Goal: Task Accomplishment & Management: Use online tool/utility

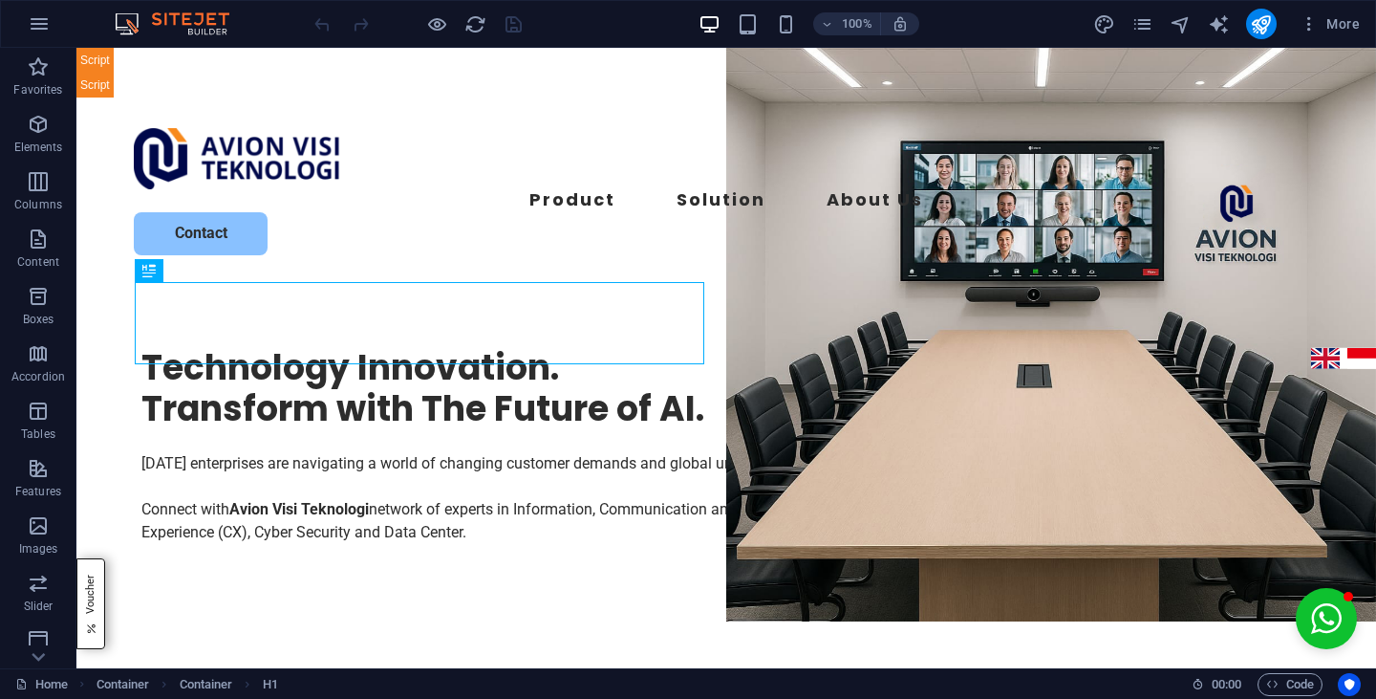
click at [1145, 30] on icon "pages" at bounding box center [1143, 24] width 22 height 22
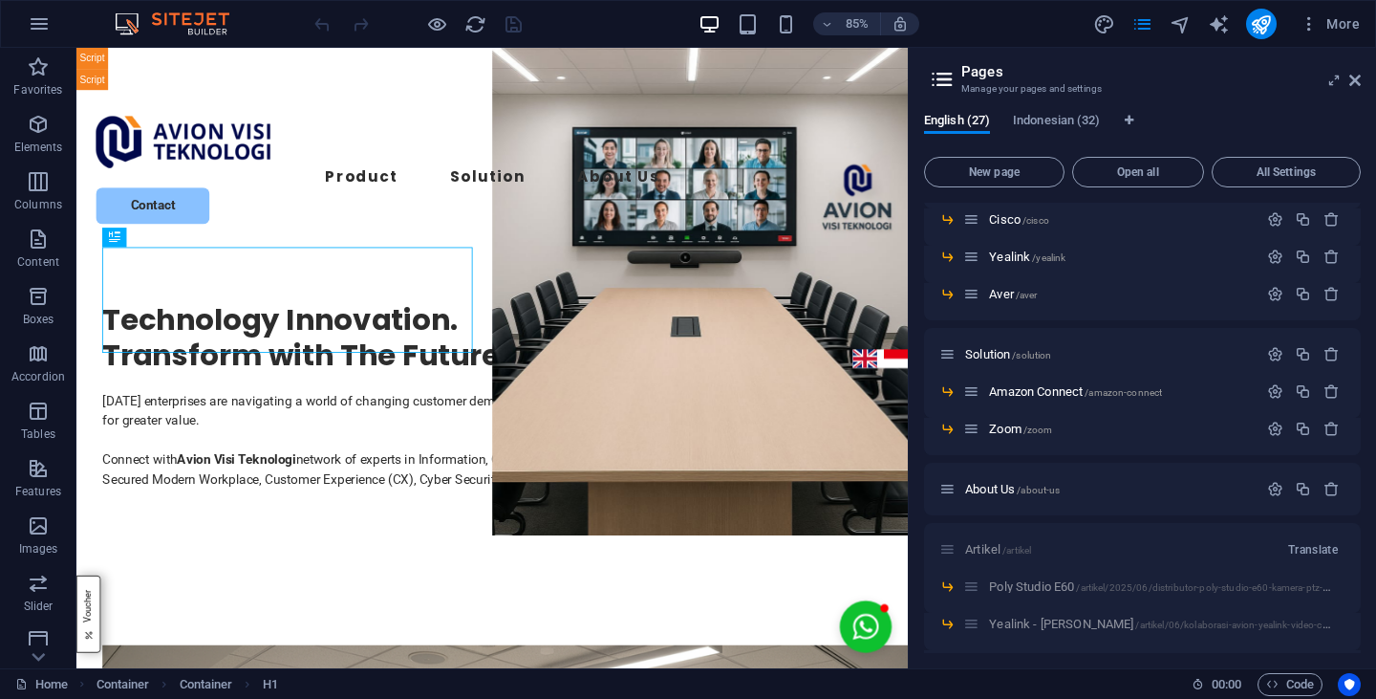
scroll to position [779, 0]
click at [1049, 388] on span "Amazon Connect /amazon-connect" at bounding box center [1075, 390] width 173 height 14
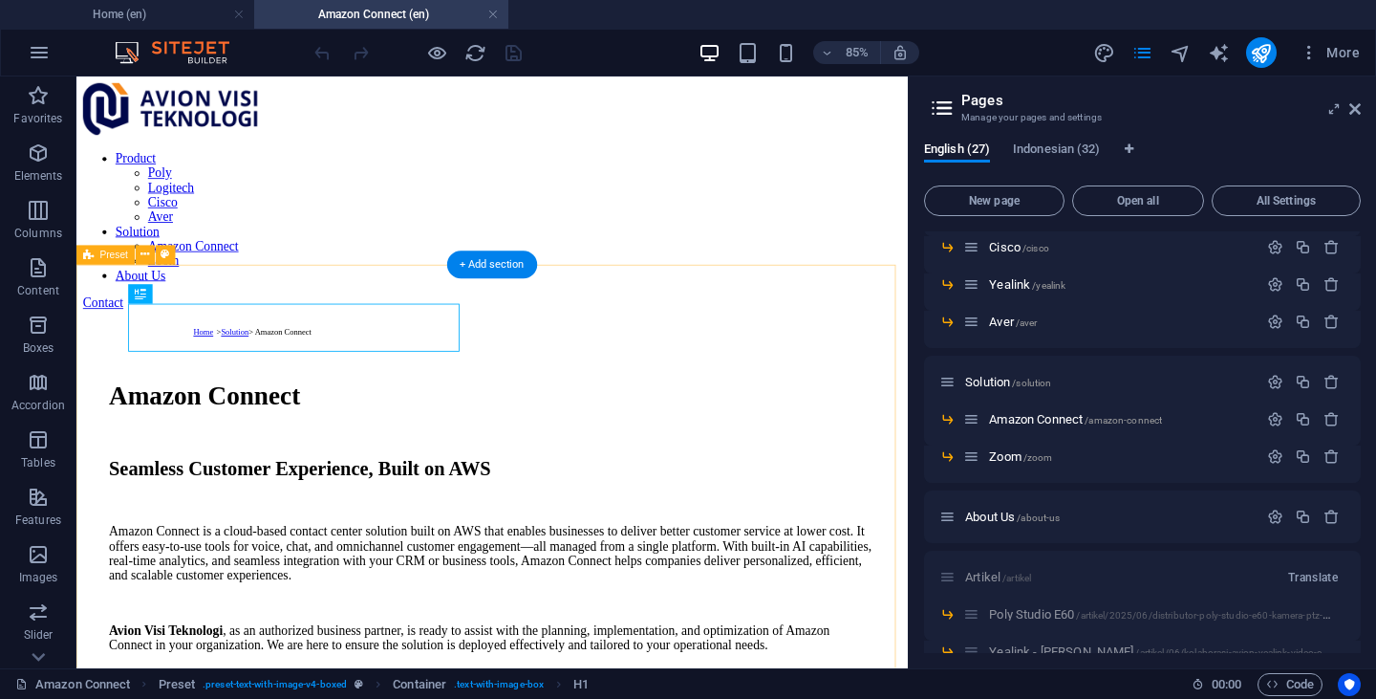
scroll to position [0, 0]
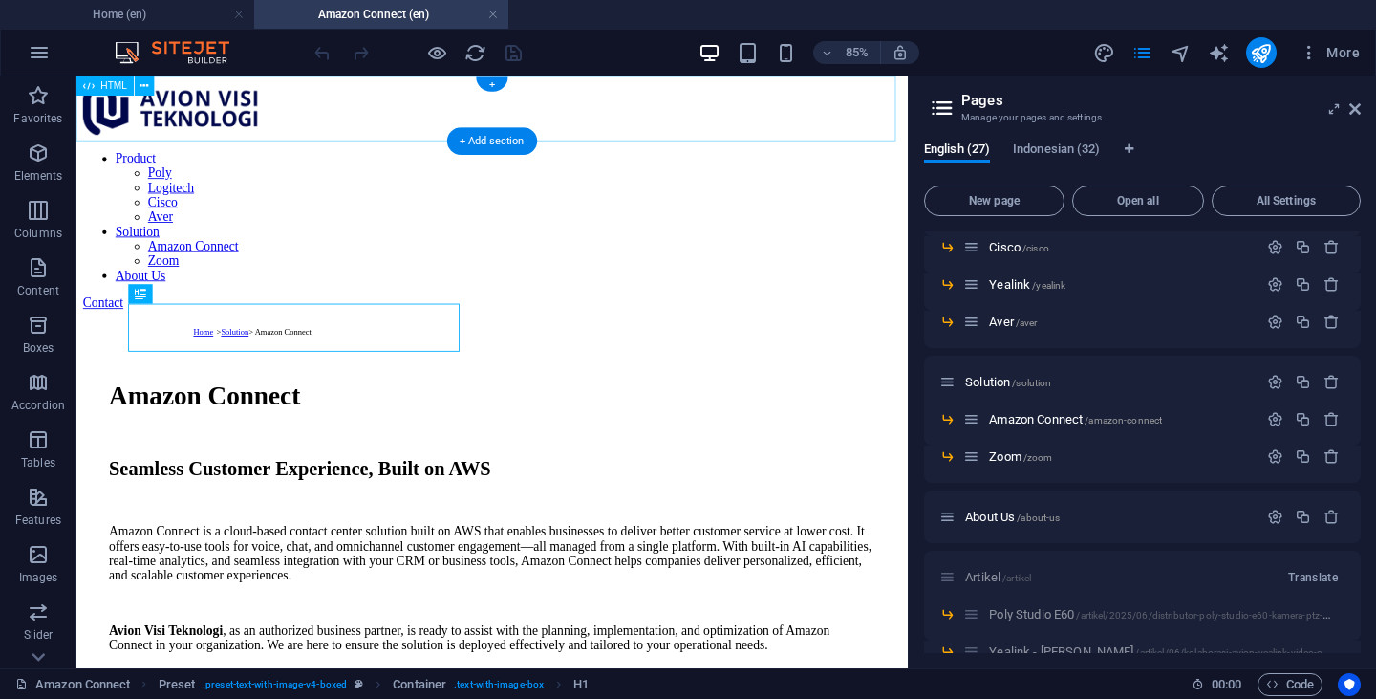
click at [696, 84] on div at bounding box center [565, 84] width 963 height 0
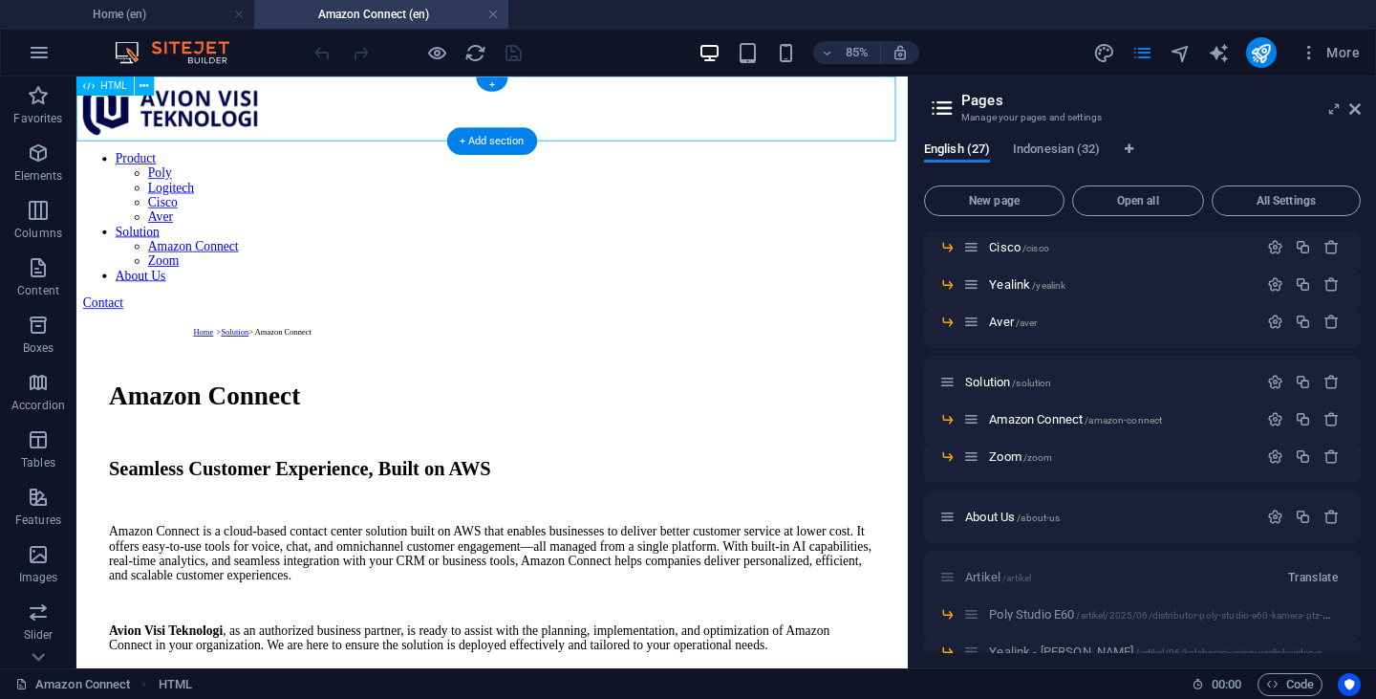
click at [696, 84] on div at bounding box center [565, 84] width 963 height 0
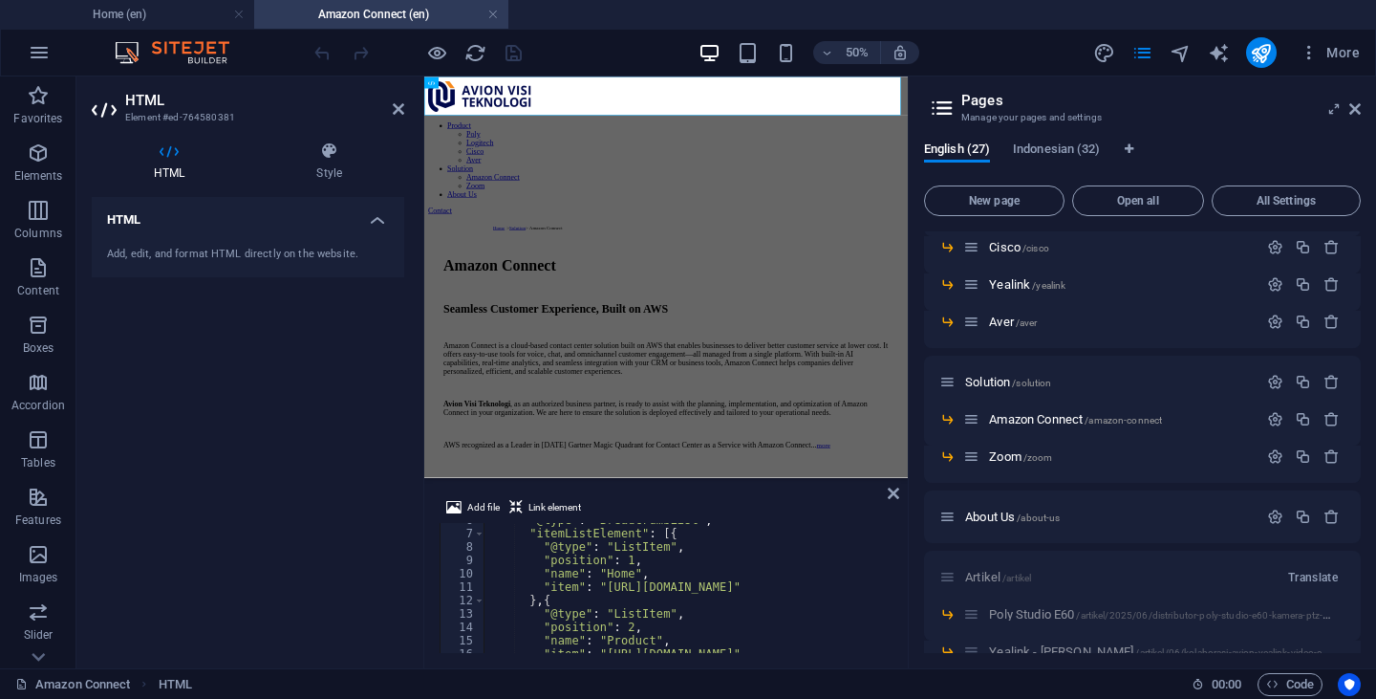
scroll to position [77, 0]
click at [1357, 108] on icon at bounding box center [1355, 108] width 11 height 15
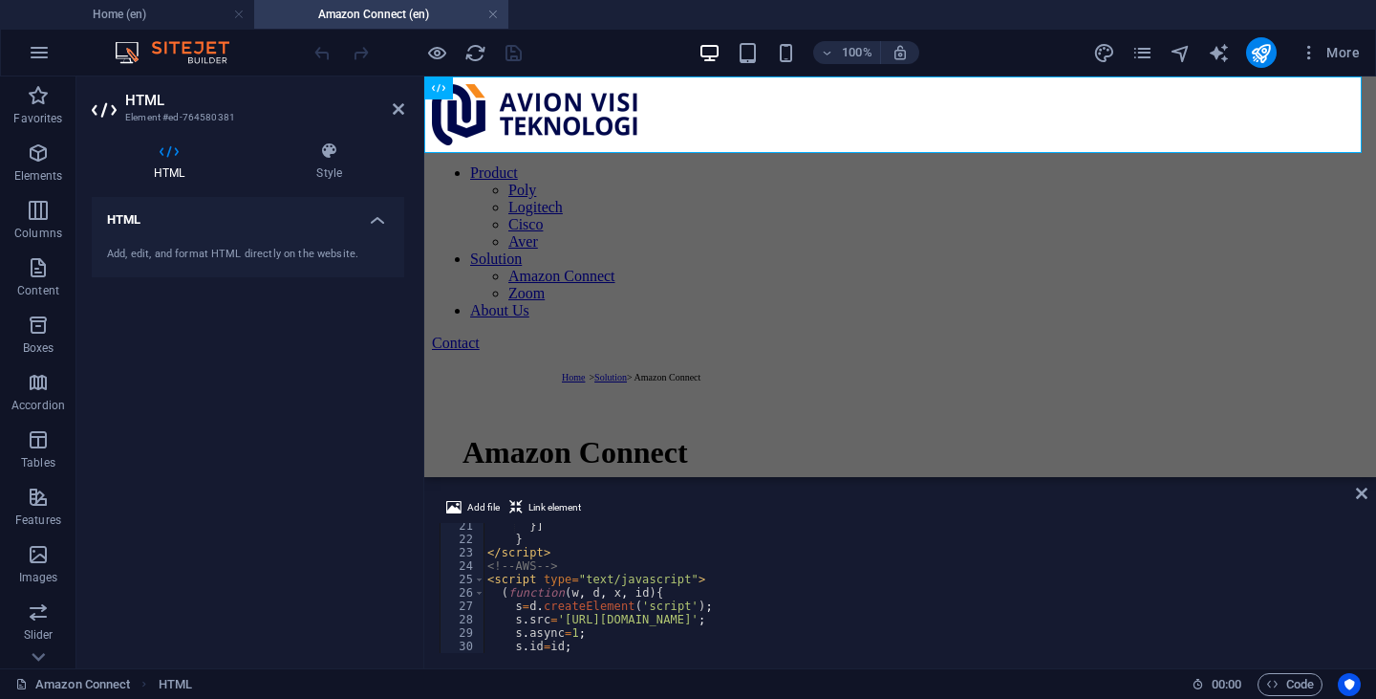
scroll to position [272, 0]
drag, startPoint x: 1074, startPoint y: 554, endPoint x: 662, endPoint y: 276, distance: 497.1
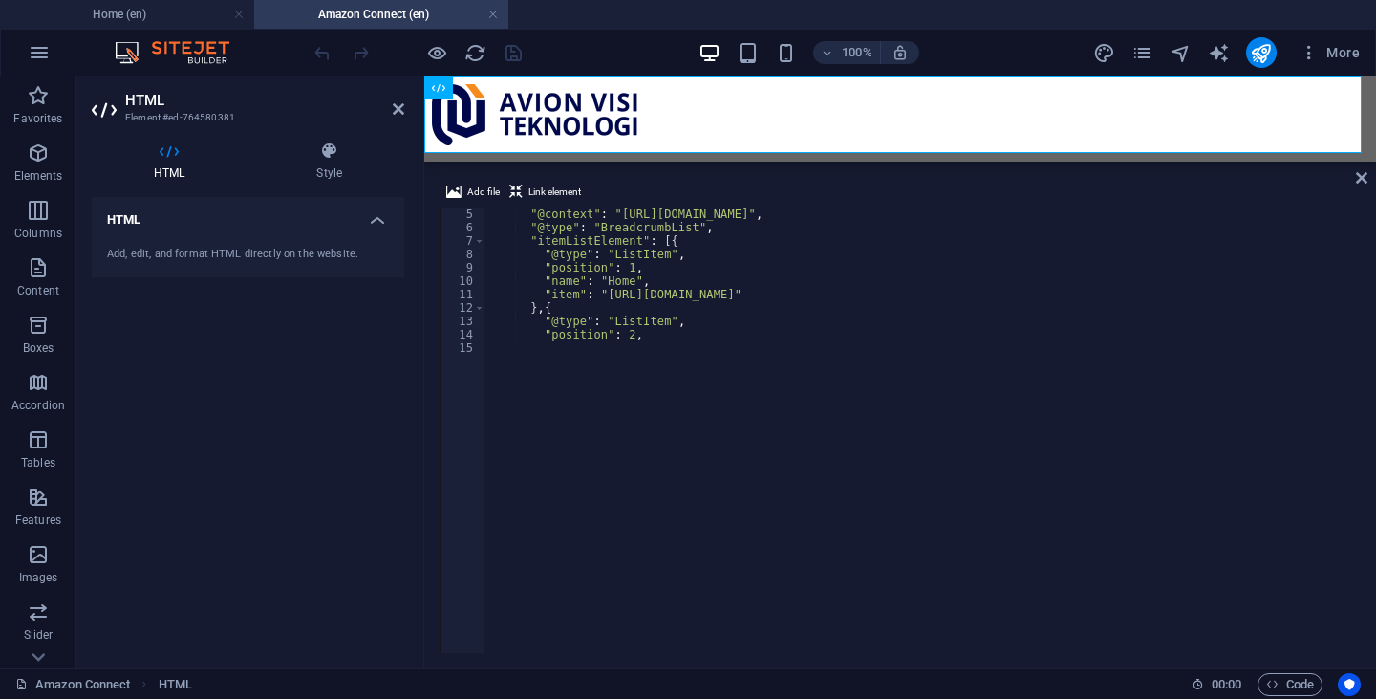
scroll to position [53, 0]
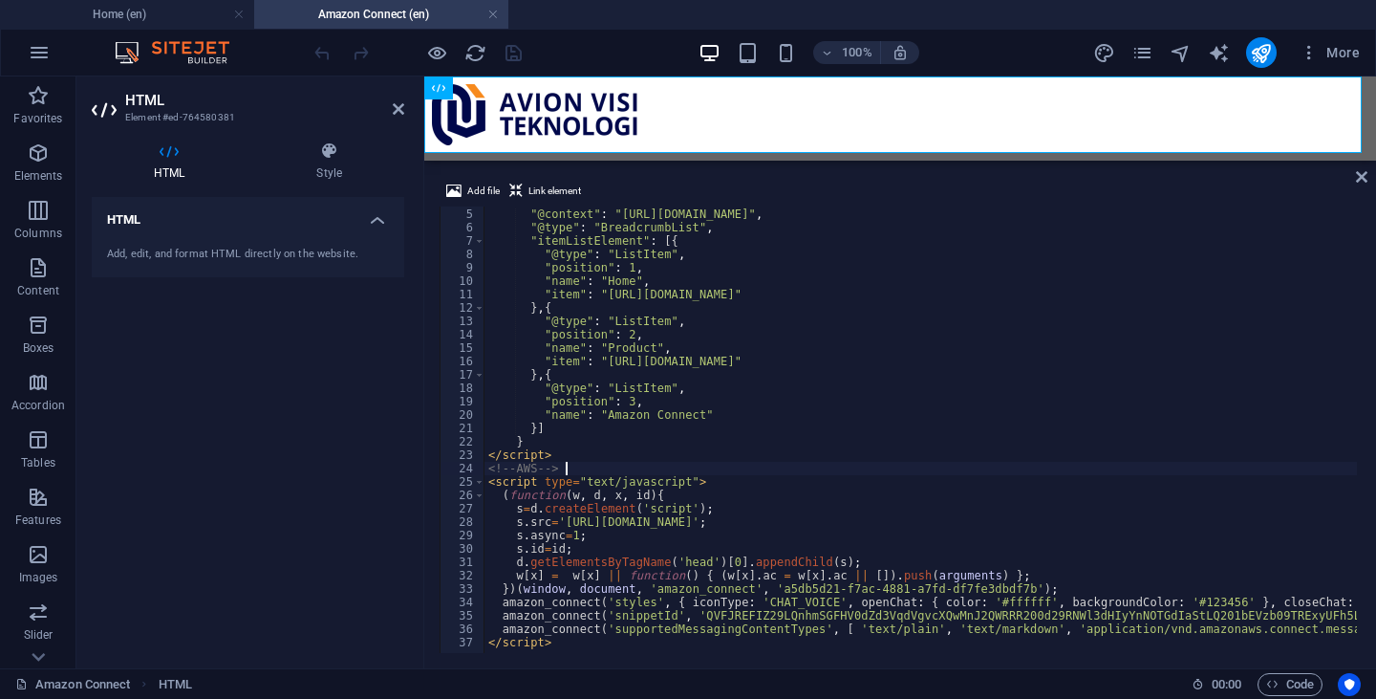
click at [671, 158] on div "H1 Preset Preset Container Text Container Spacer Container Reference HTML Conta…" at bounding box center [900, 118] width 952 height 84
type textarea "</script>"
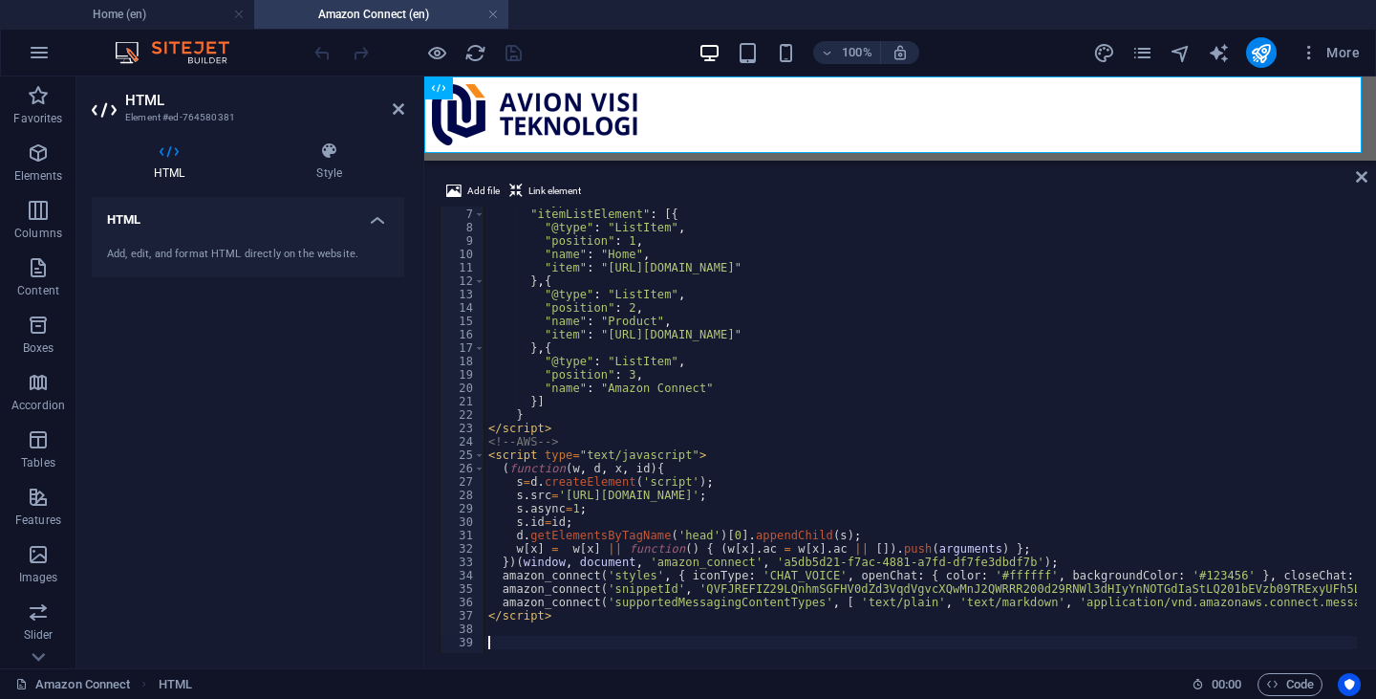
paste textarea "</script>"
type textarea "</script>"
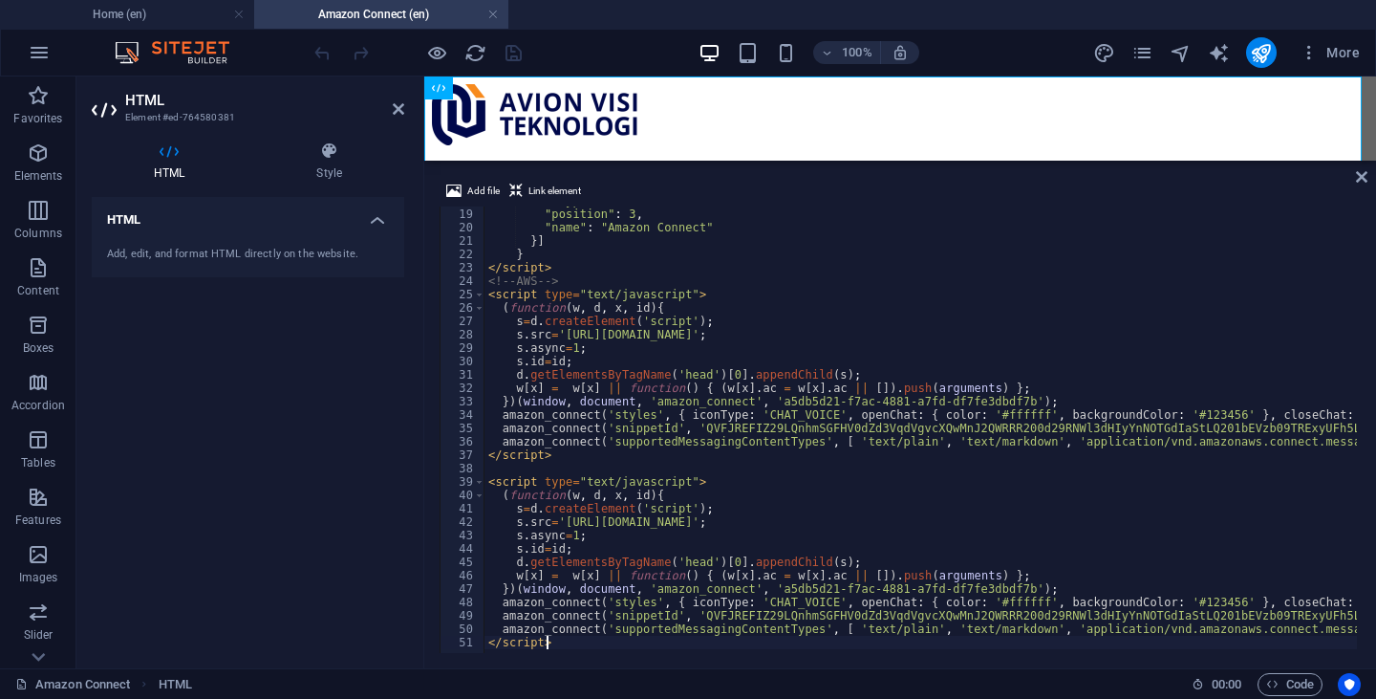
type textarea "amazon_connect('supportedMessagingContentTypes', [ 'text/plain', 'text/markdown…"
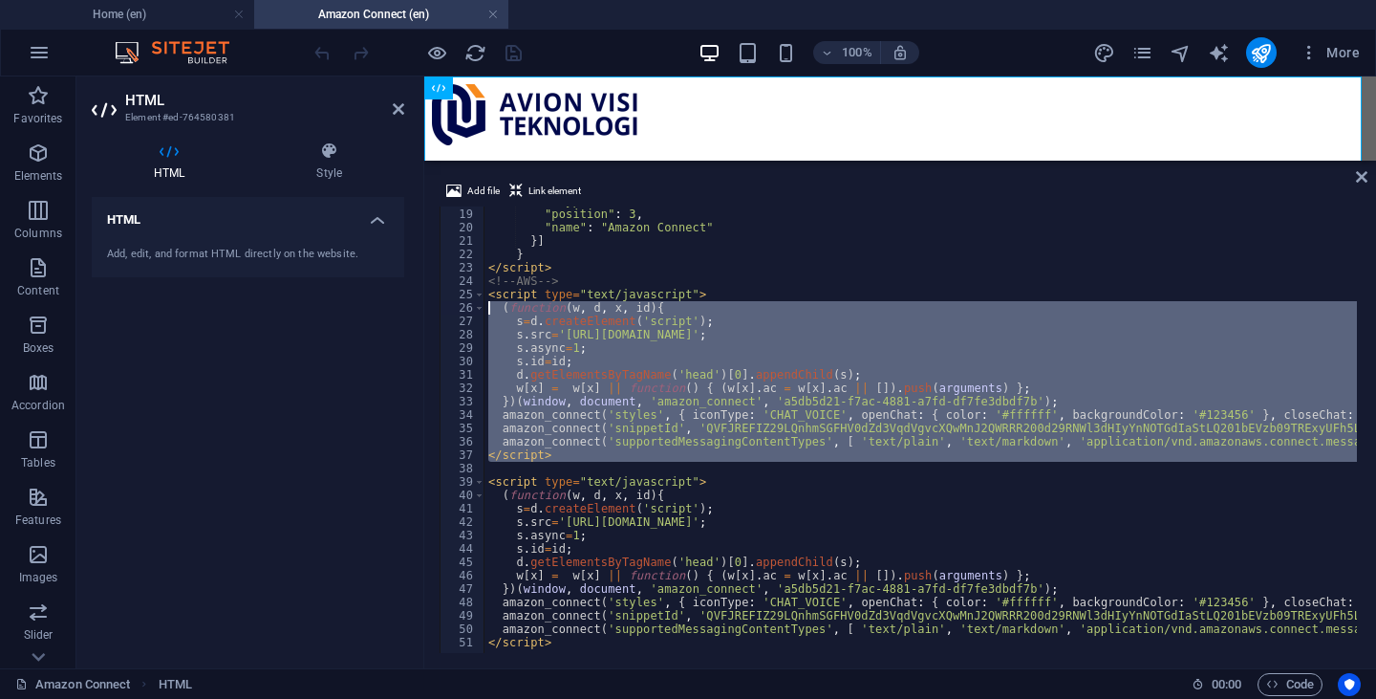
type textarea "<script type="text/javascript"> (function(w, d, x, id){"
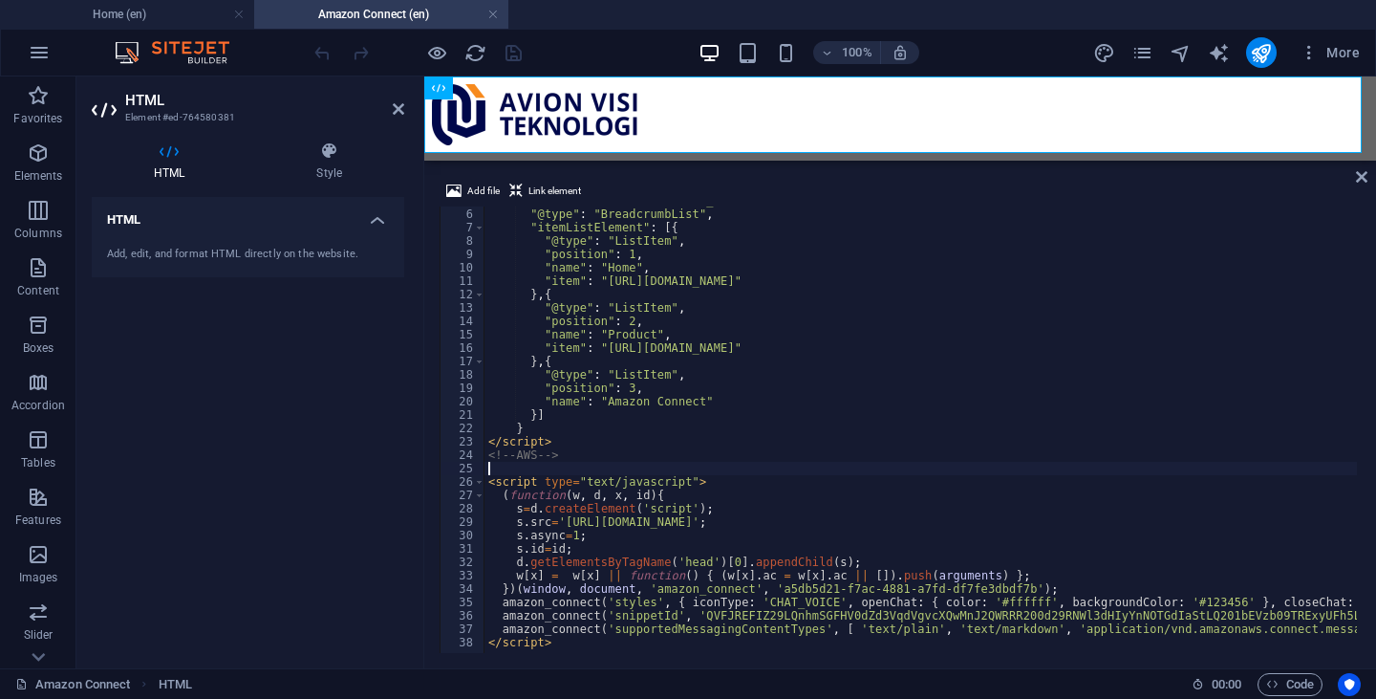
scroll to position [53, 0]
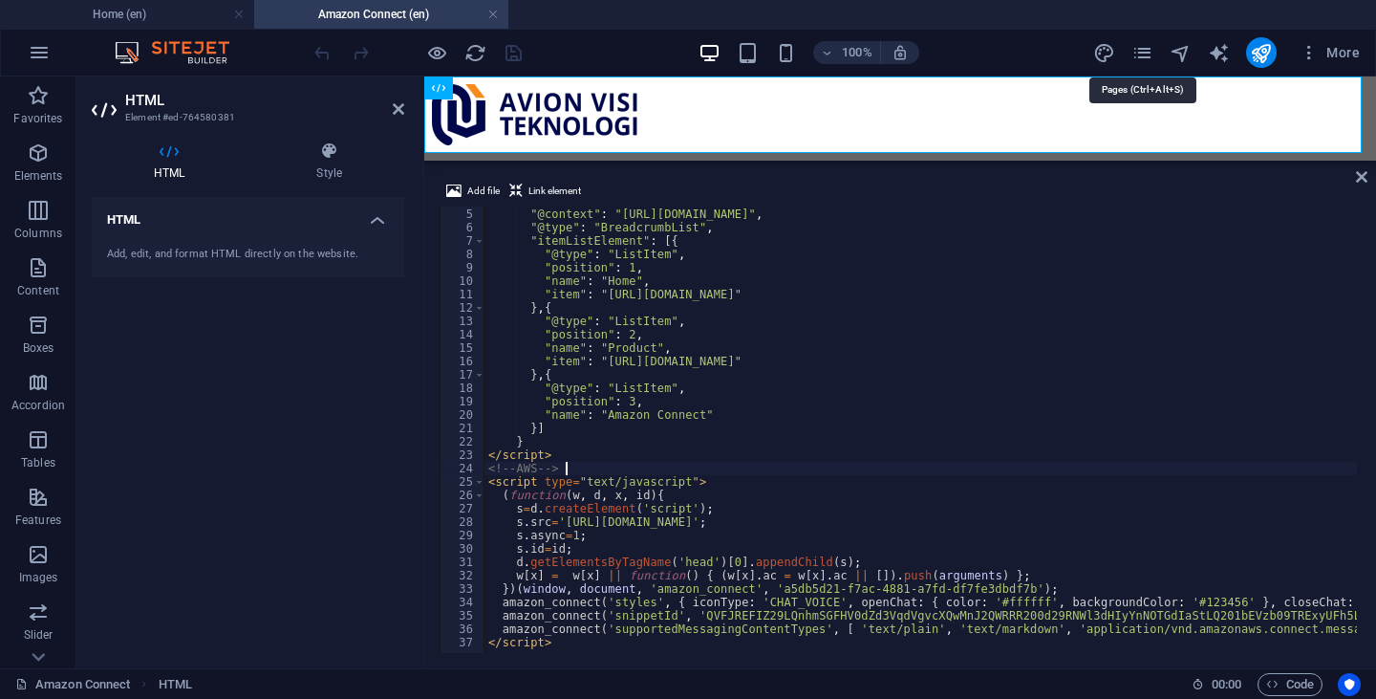
type textarea "<!-- AWS -->"
click at [1140, 52] on icon "pages" at bounding box center [1143, 53] width 22 height 22
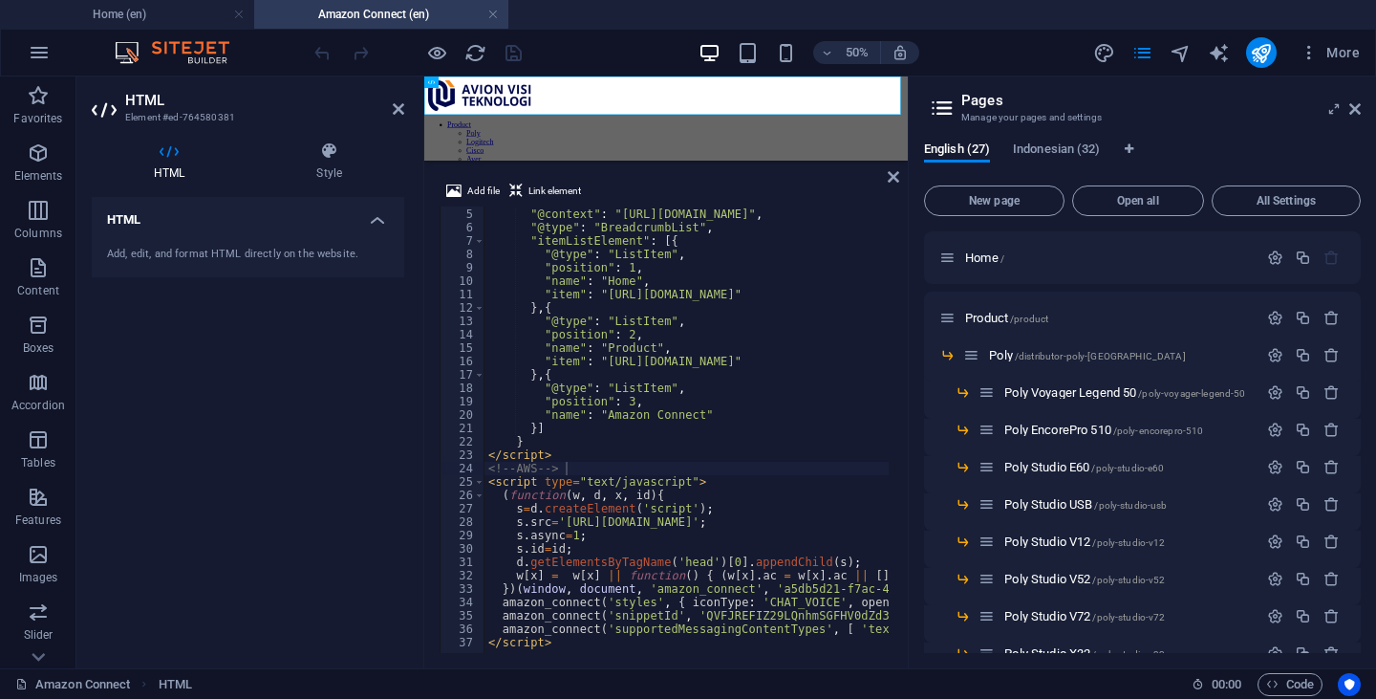
click at [1080, 141] on div "English (27) Indonesian (32) New page Open all All Settings Home / Product /pro…" at bounding box center [1142, 397] width 467 height 542
click at [1077, 147] on span "Indonesian (32)" at bounding box center [1056, 151] width 87 height 27
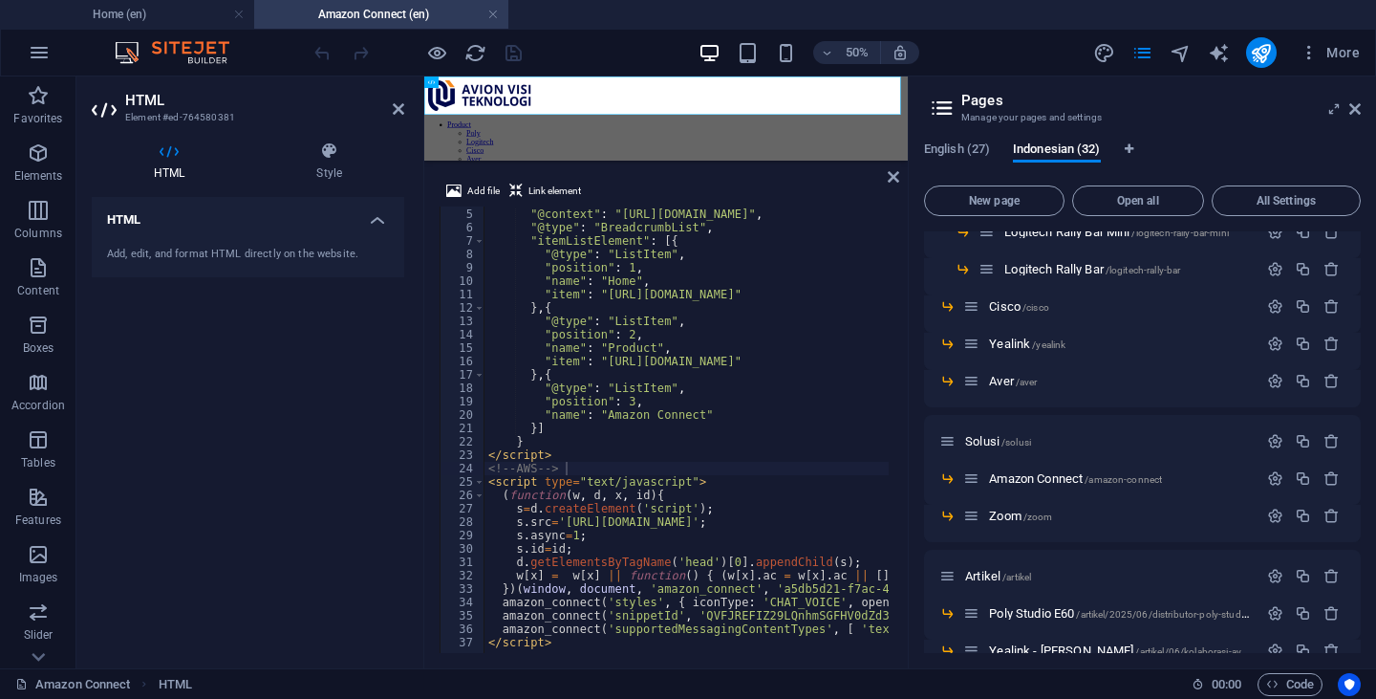
scroll to position [886, 0]
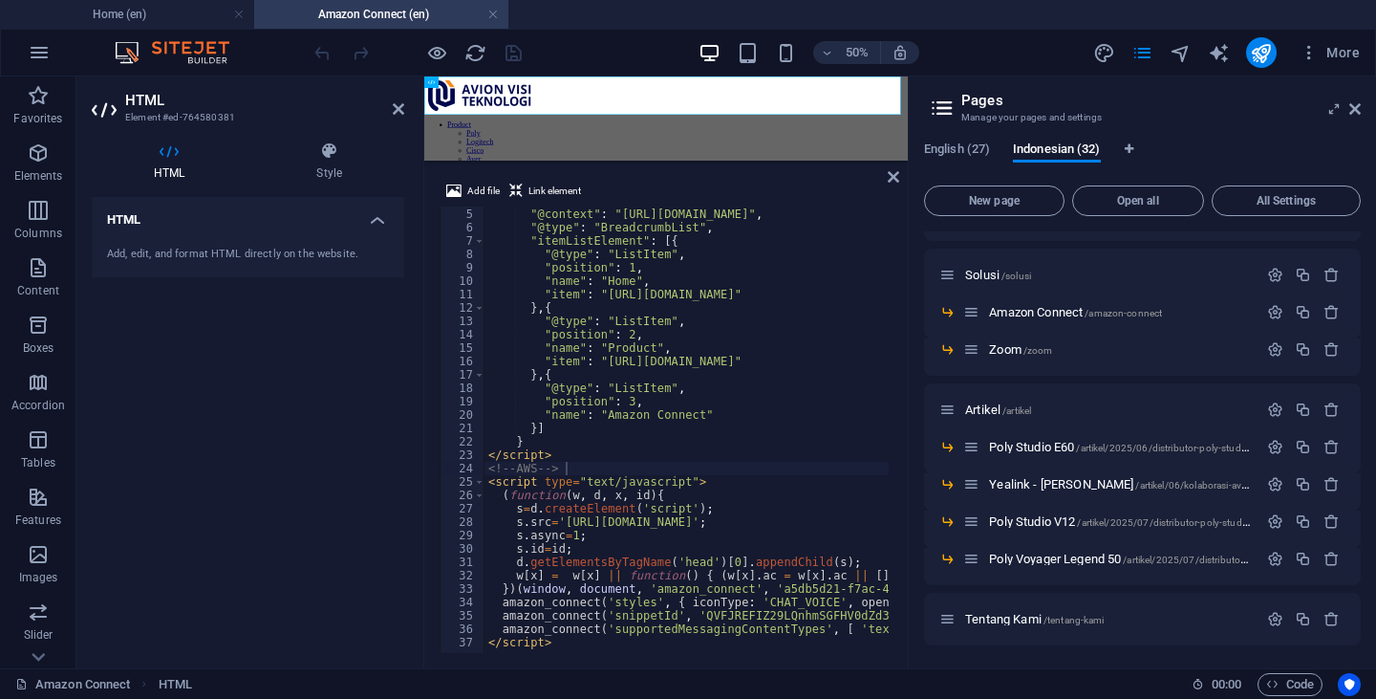
click at [1096, 313] on span "/amazon-connect" at bounding box center [1123, 313] width 77 height 11
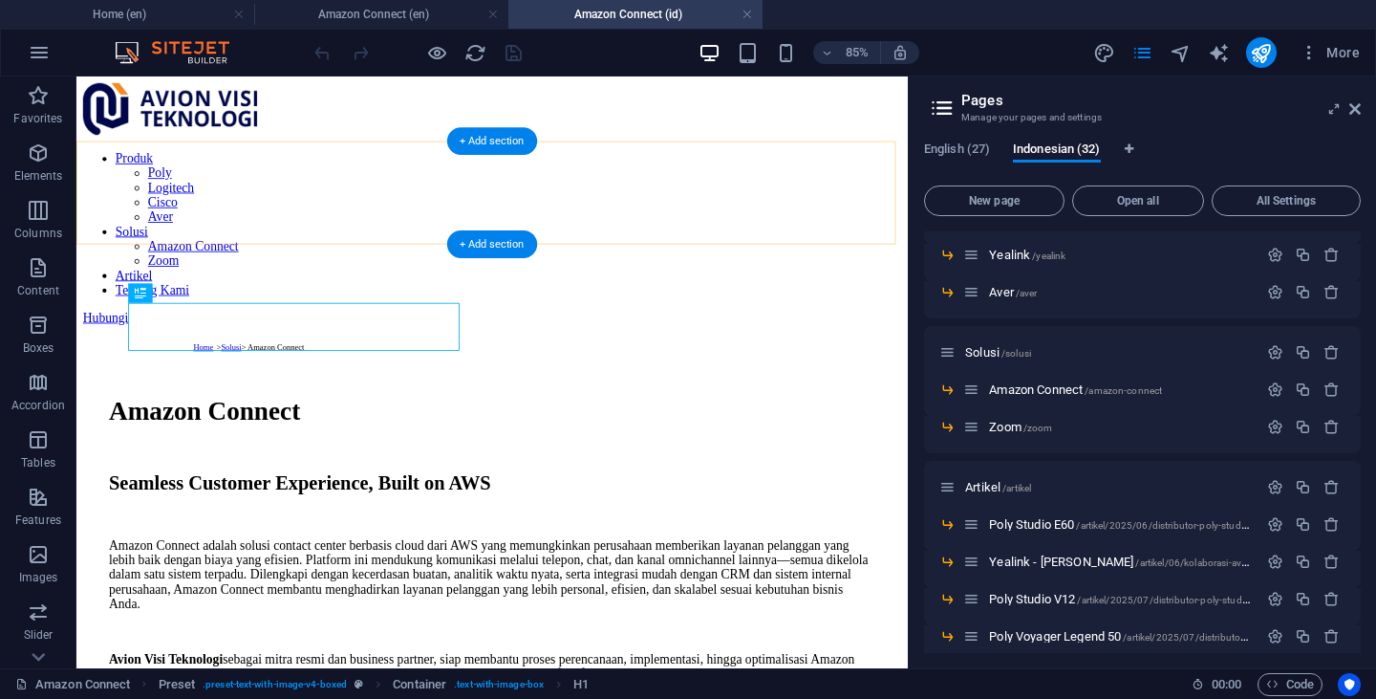
scroll to position [0, 0]
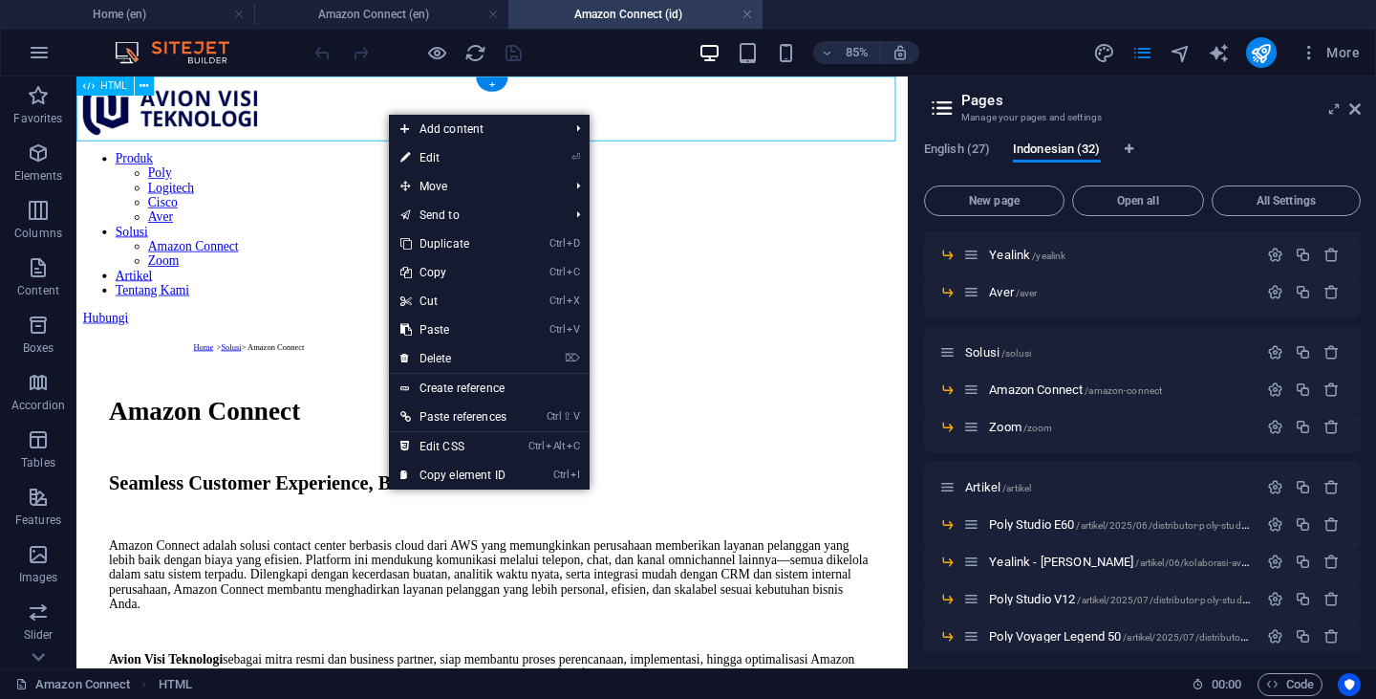
click at [393, 84] on div at bounding box center [565, 84] width 963 height 0
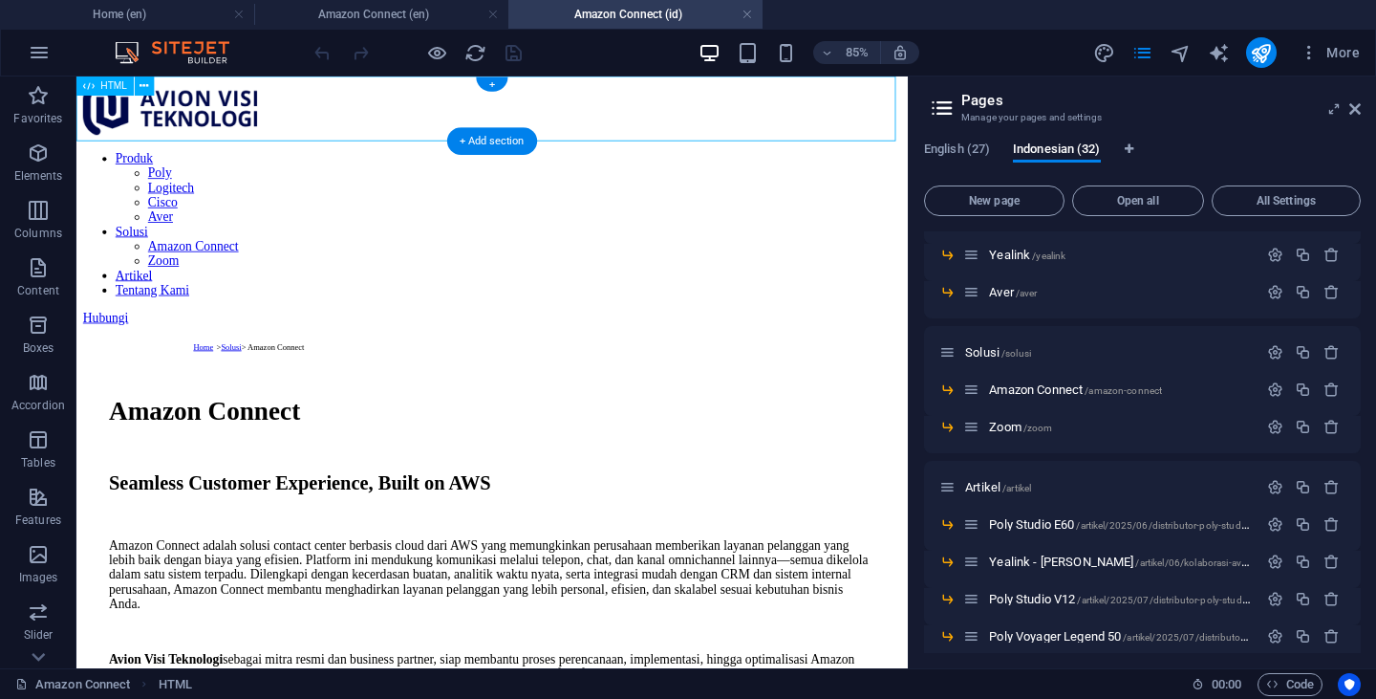
click at [393, 84] on div at bounding box center [565, 84] width 963 height 0
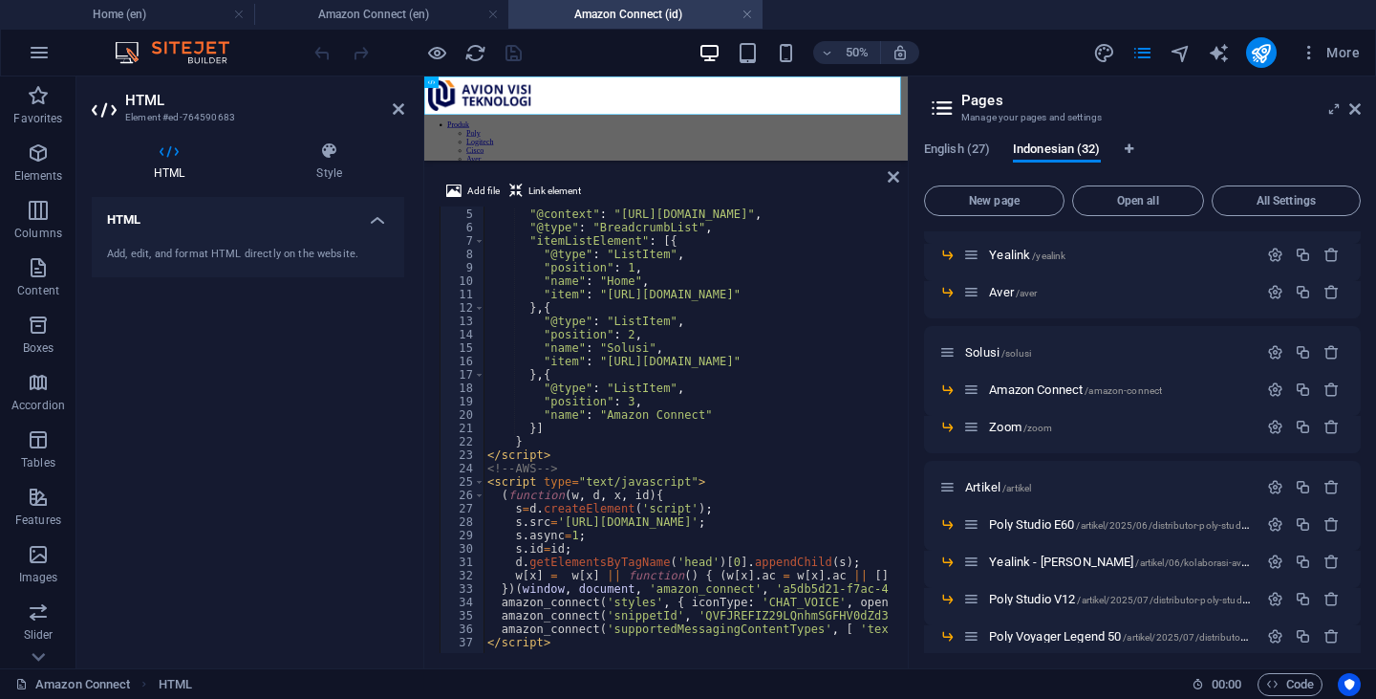
scroll to position [53, 0]
click at [1356, 112] on icon at bounding box center [1355, 108] width 11 height 15
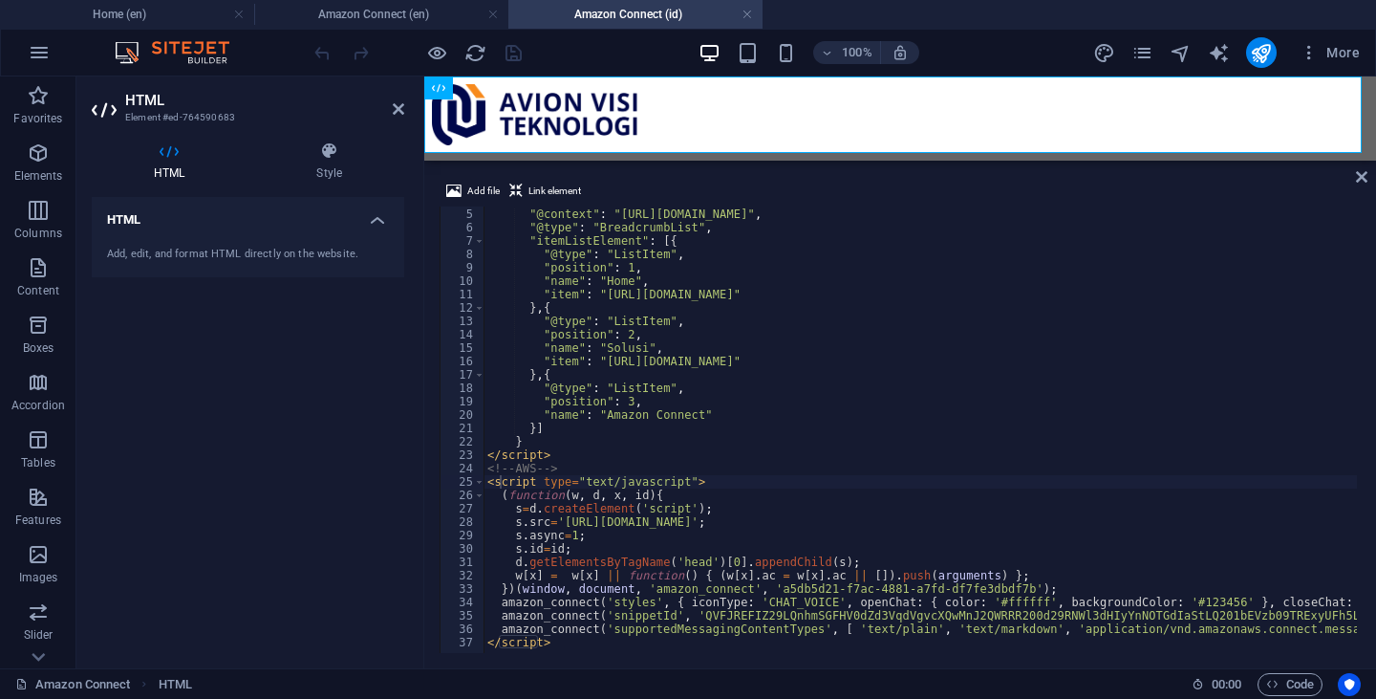
type textarea "<!-- AWS -->"
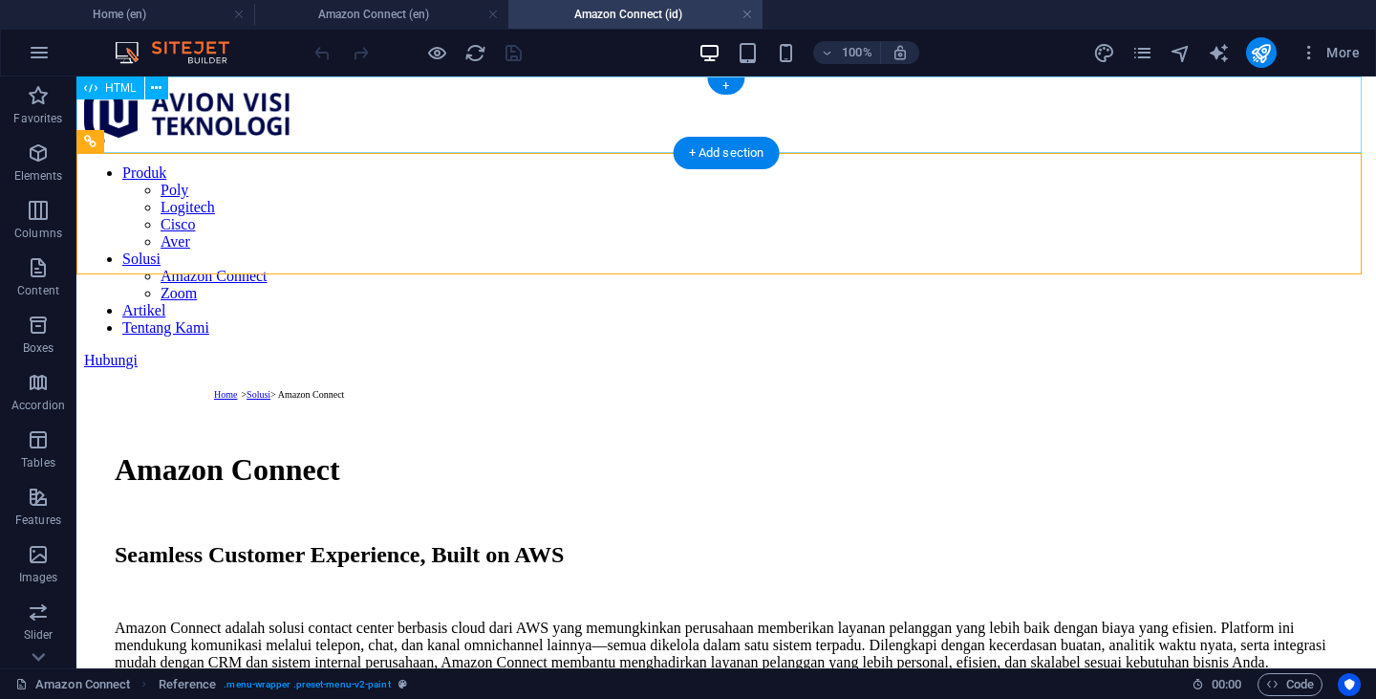
click at [632, 84] on div at bounding box center [726, 84] width 1285 height 0
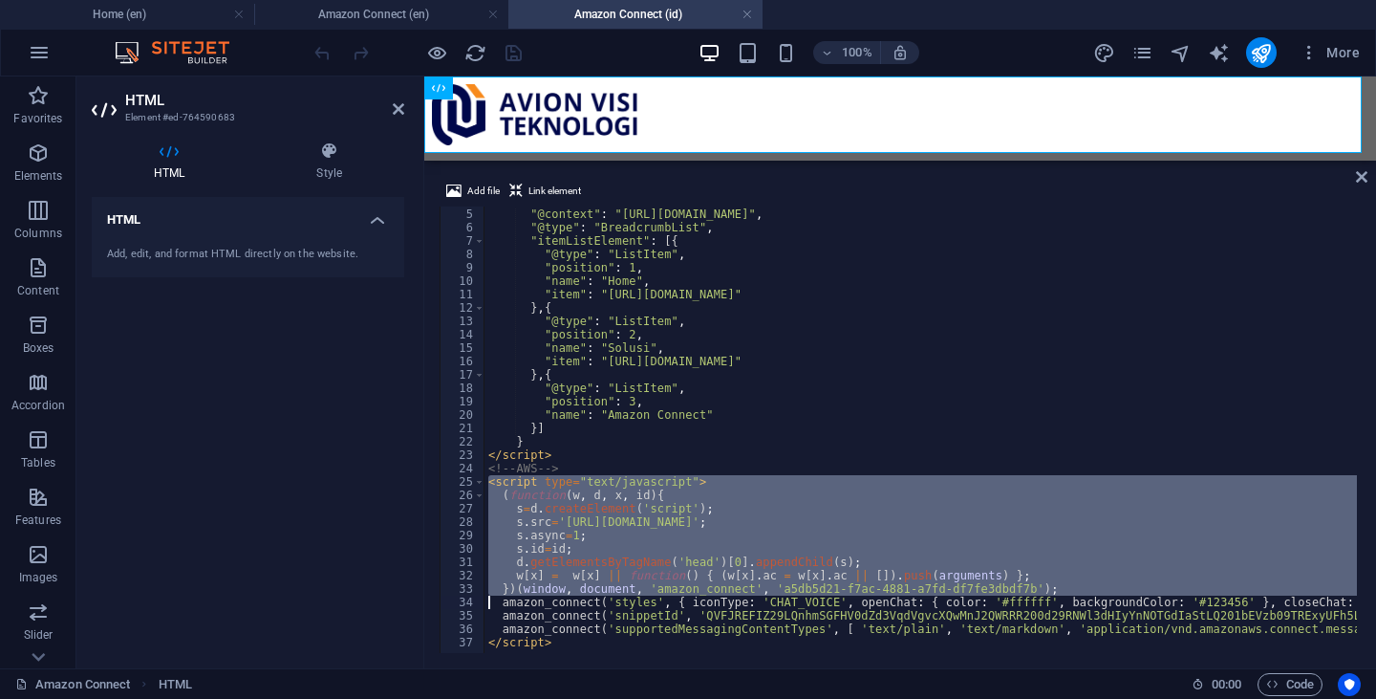
type textarea "amazon_connect('styles', { iconType: 'CHAT_VOICE', openChat: { color: '#ffffff'…"
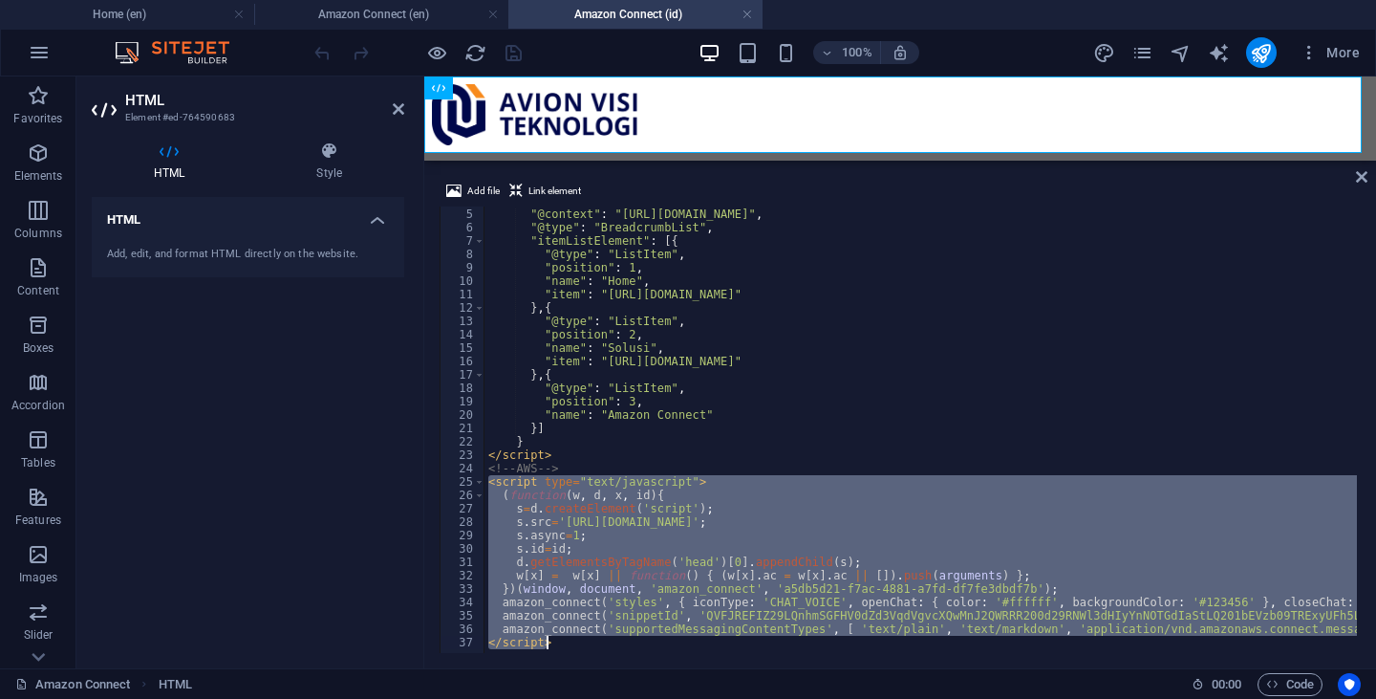
paste textarea
type textarea "</script>"
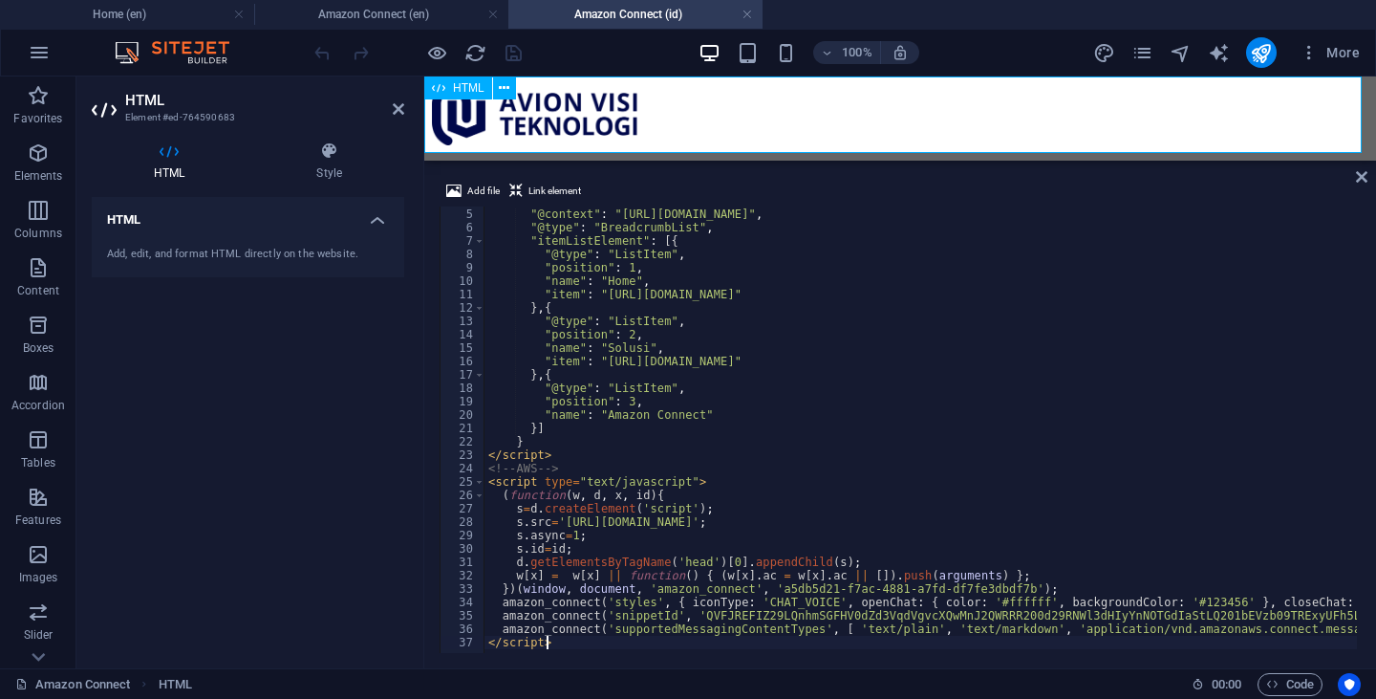
click at [786, 84] on div at bounding box center [900, 84] width 937 height 0
click at [334, 391] on div "HTML Add, edit, and format HTML directly on the website." at bounding box center [248, 425] width 313 height 456
click at [396, 109] on icon at bounding box center [398, 108] width 11 height 15
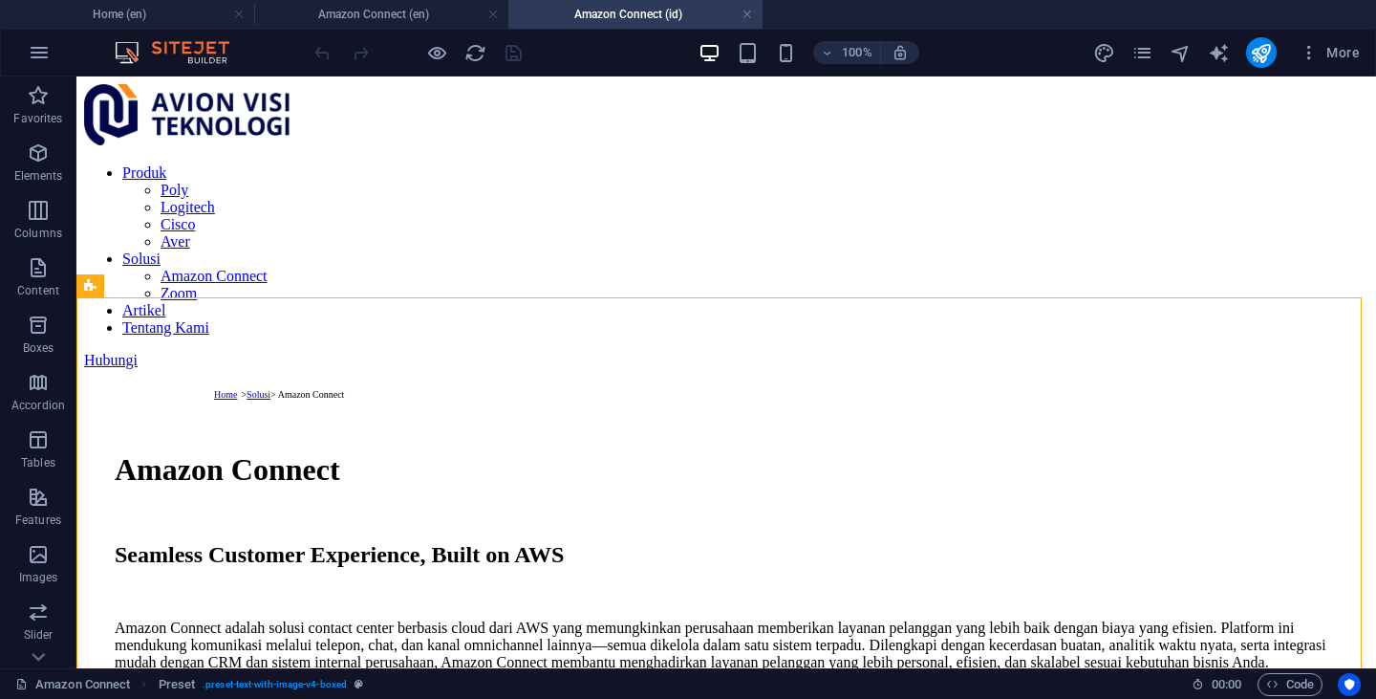
click at [414, 14] on h4 "Amazon Connect (en)" at bounding box center [381, 14] width 254 height 21
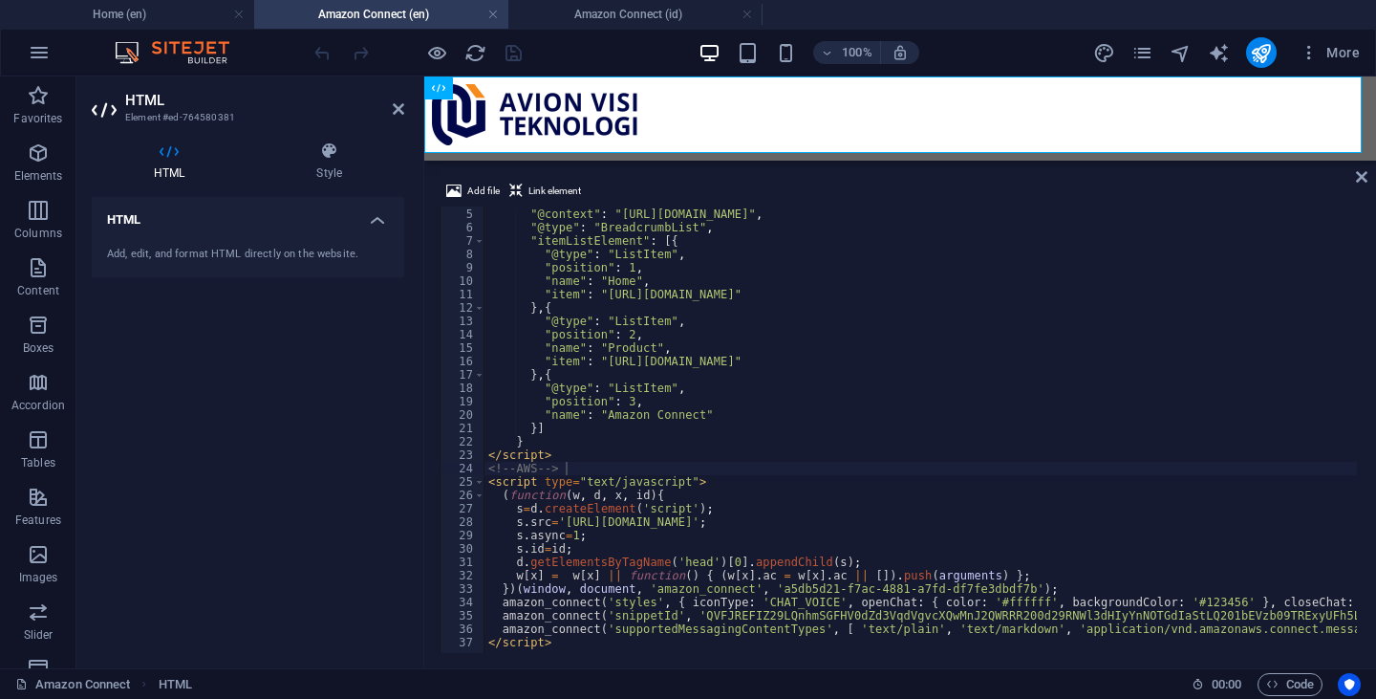
click at [496, 14] on link at bounding box center [492, 15] width 11 height 18
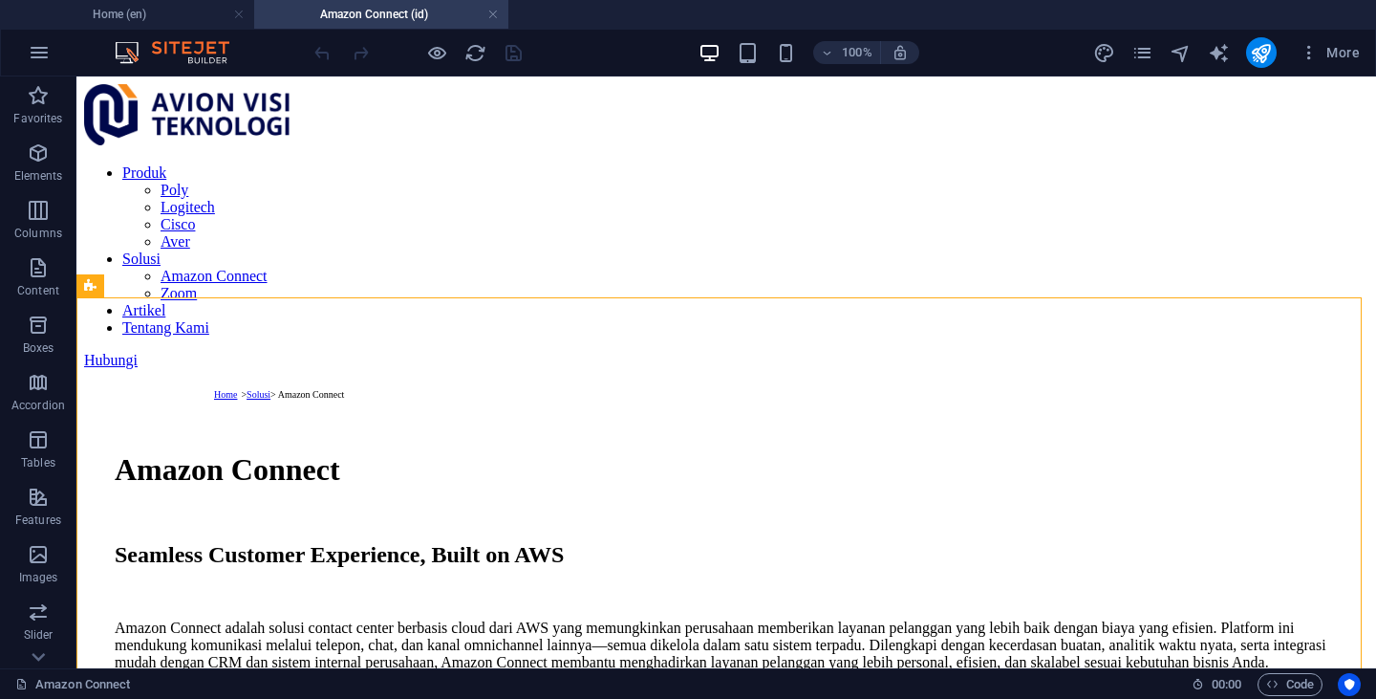
click at [497, 16] on link at bounding box center [492, 15] width 11 height 18
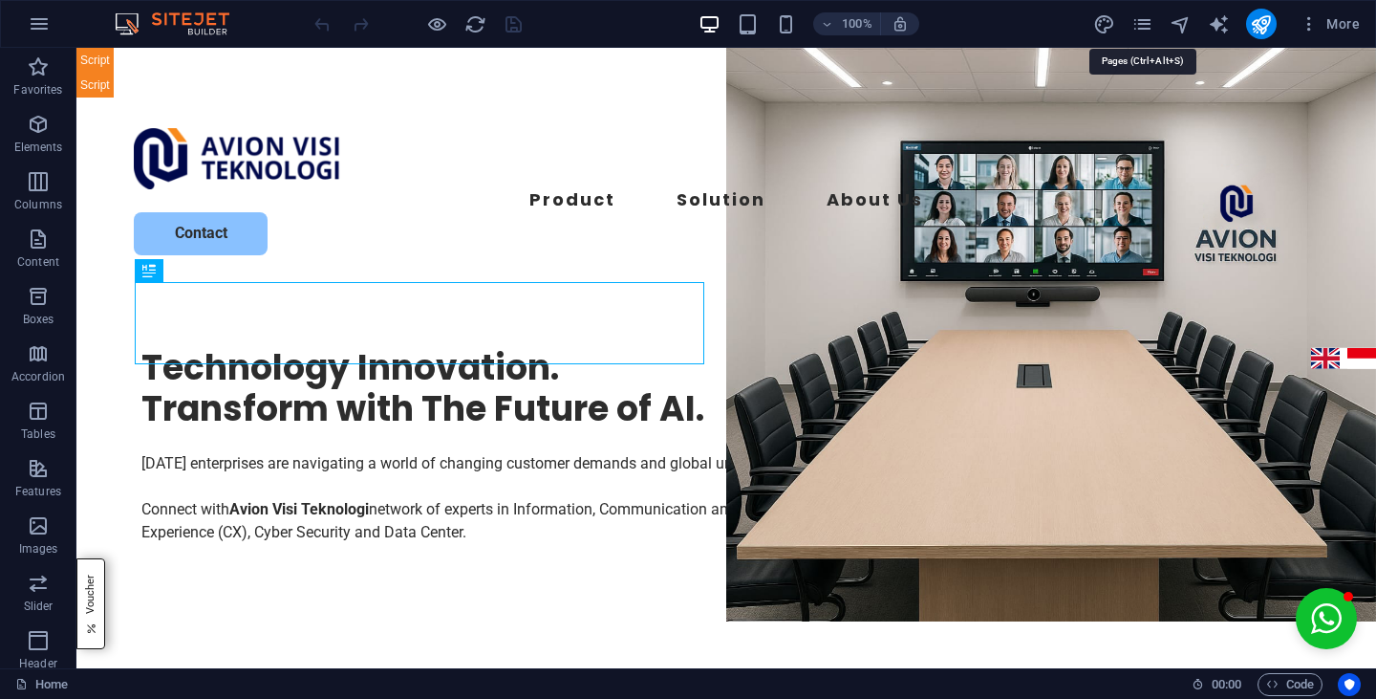
click at [1150, 19] on icon "pages" at bounding box center [1143, 24] width 22 height 22
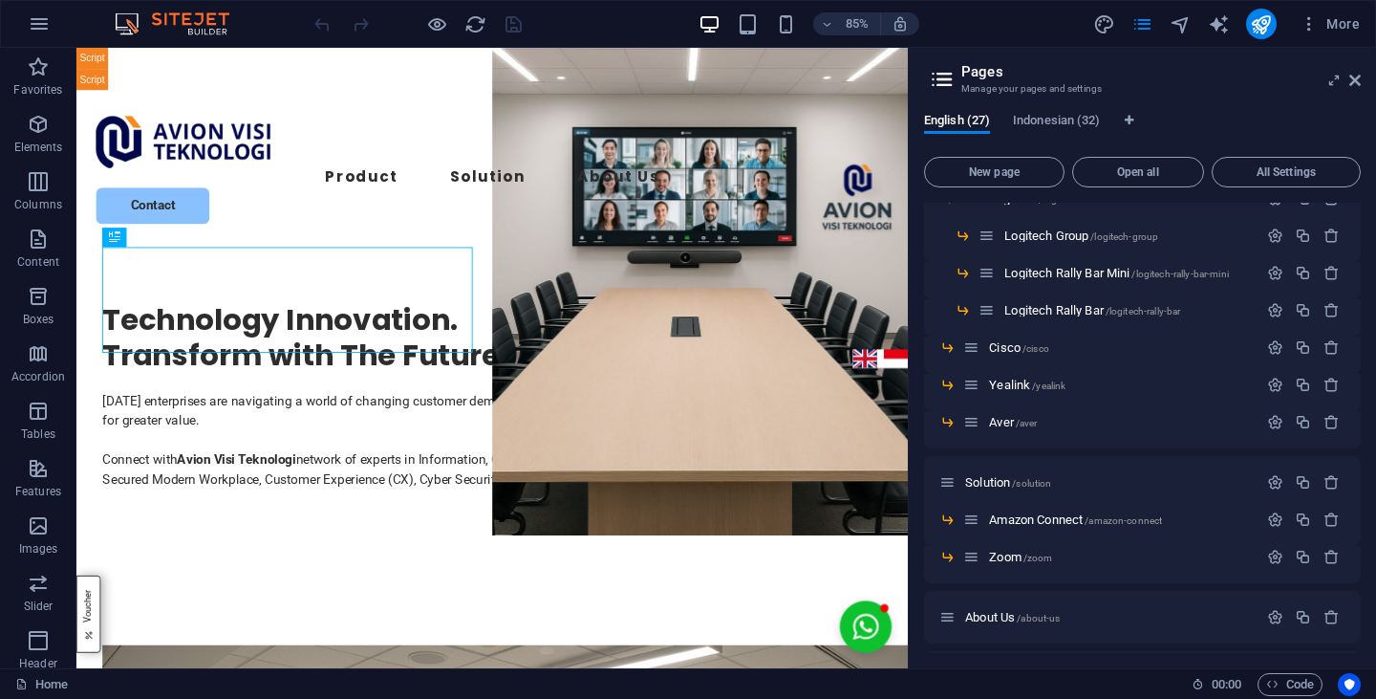
scroll to position [651, 0]
click at [1086, 517] on span "Amazon Connect /amazon-connect" at bounding box center [1075, 518] width 173 height 14
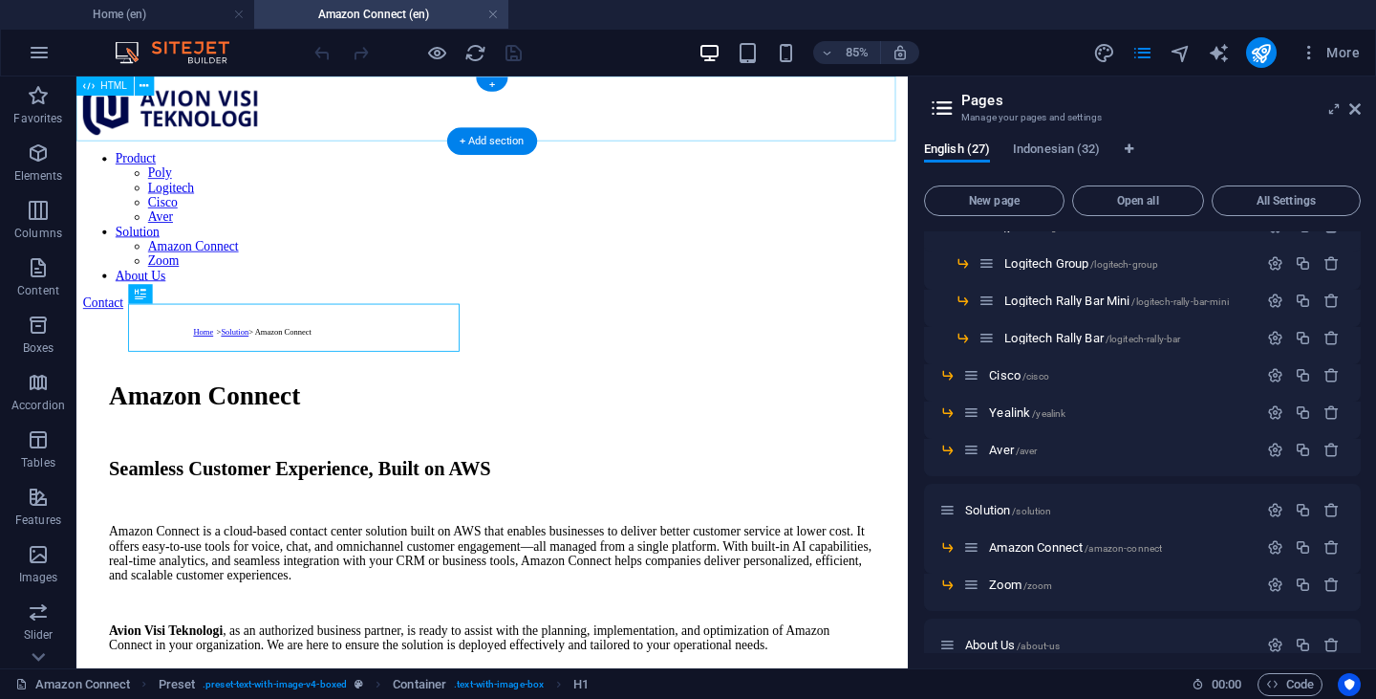
scroll to position [0, 0]
click at [393, 84] on div at bounding box center [565, 84] width 963 height 0
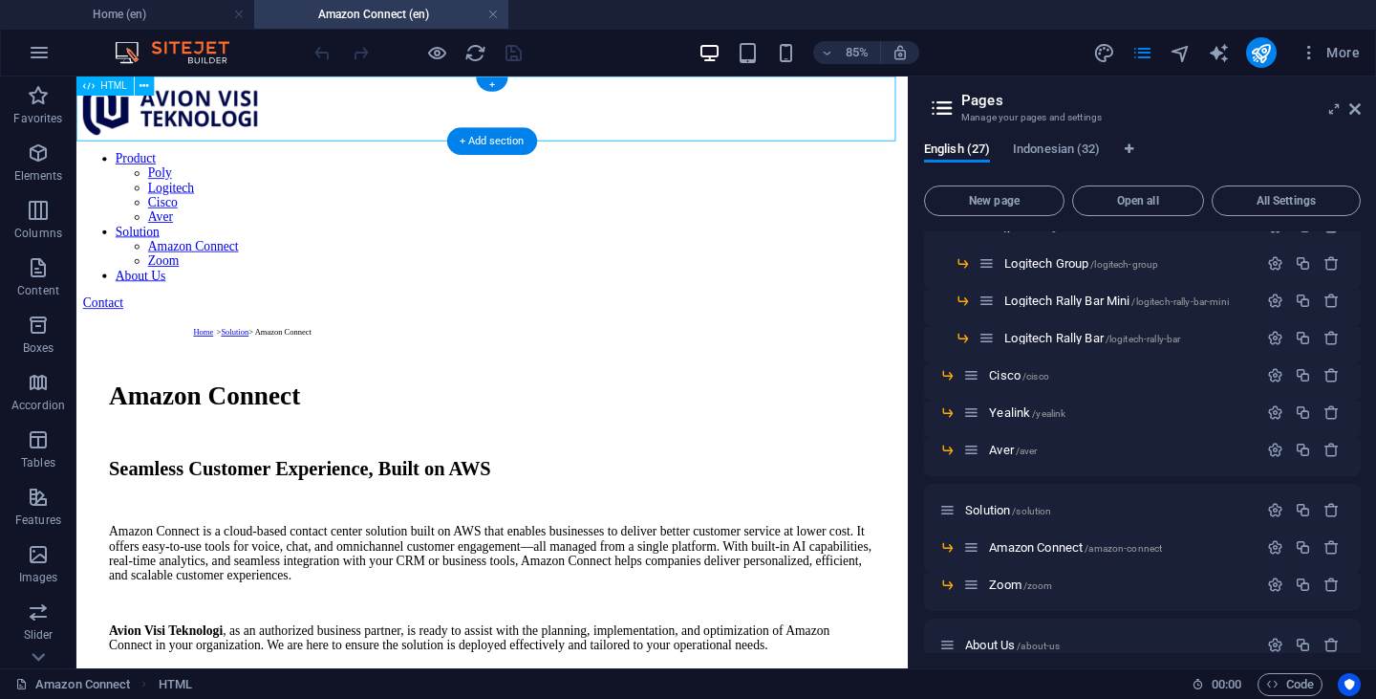
click at [393, 84] on div at bounding box center [565, 84] width 963 height 0
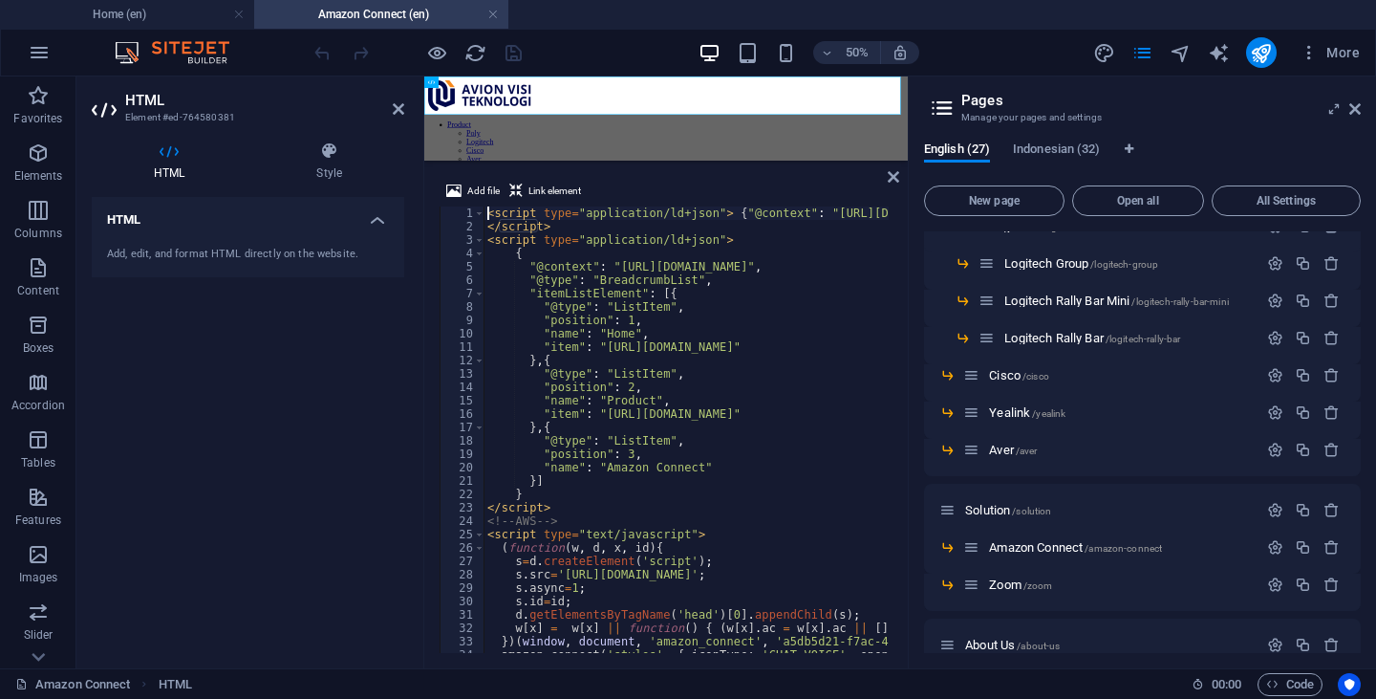
scroll to position [53, 0]
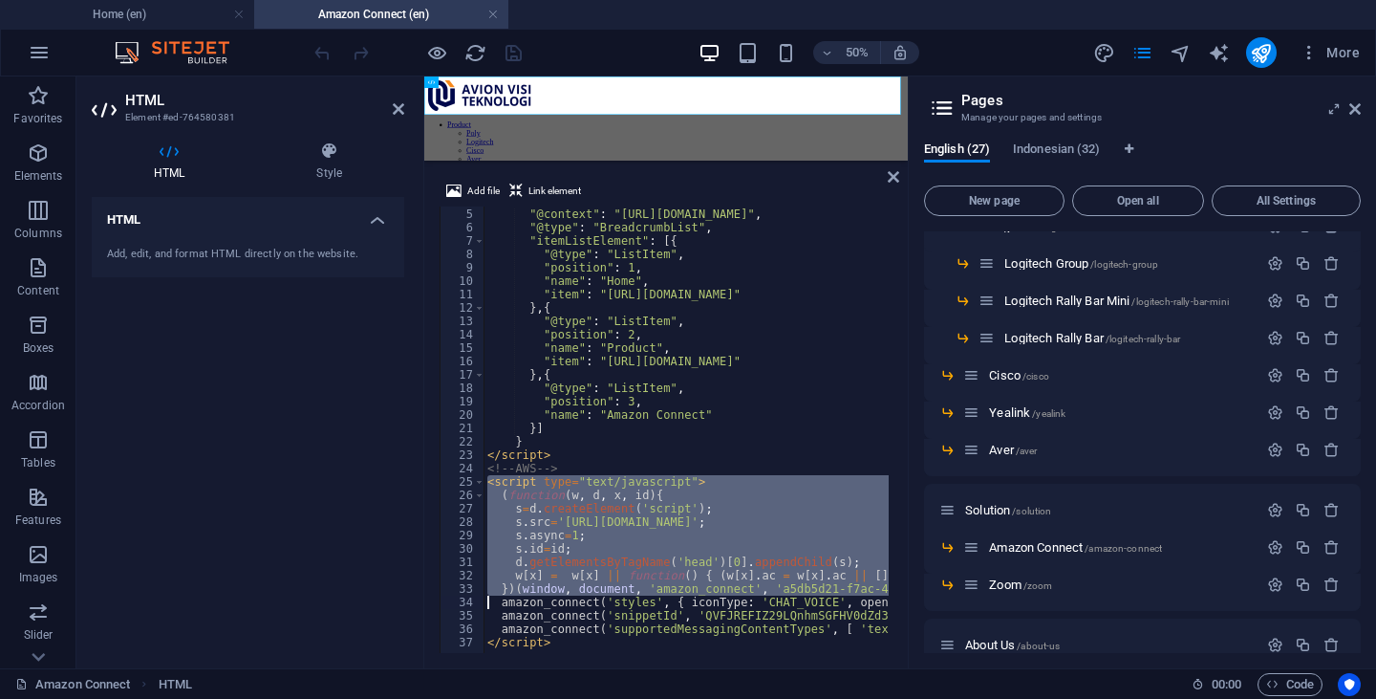
type textarea "amazon_connect('styles', { iconType: 'CHAT_VOICE', openChat: { color: '#ffffff'…"
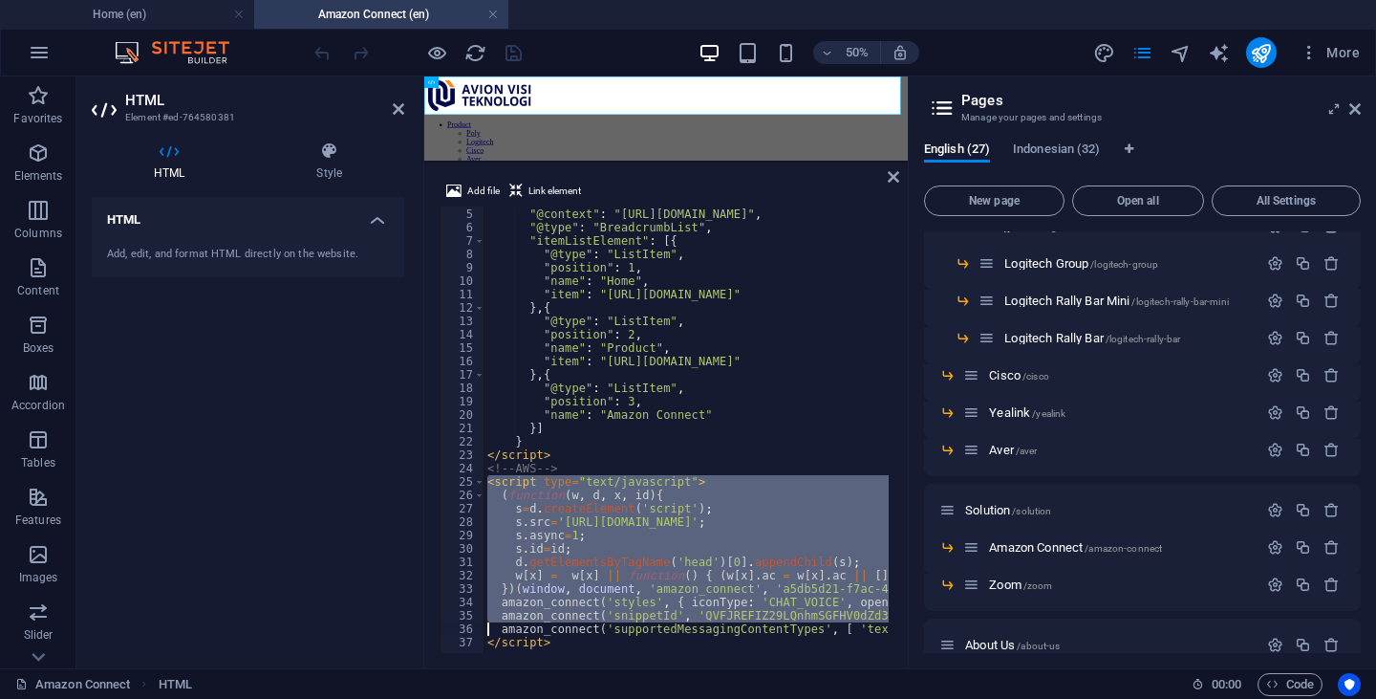
type textarea "amazon_connect('supportedMessagingContentTypes', [ 'text/plain', 'text/markdown…"
click at [1354, 111] on icon at bounding box center [1355, 108] width 11 height 15
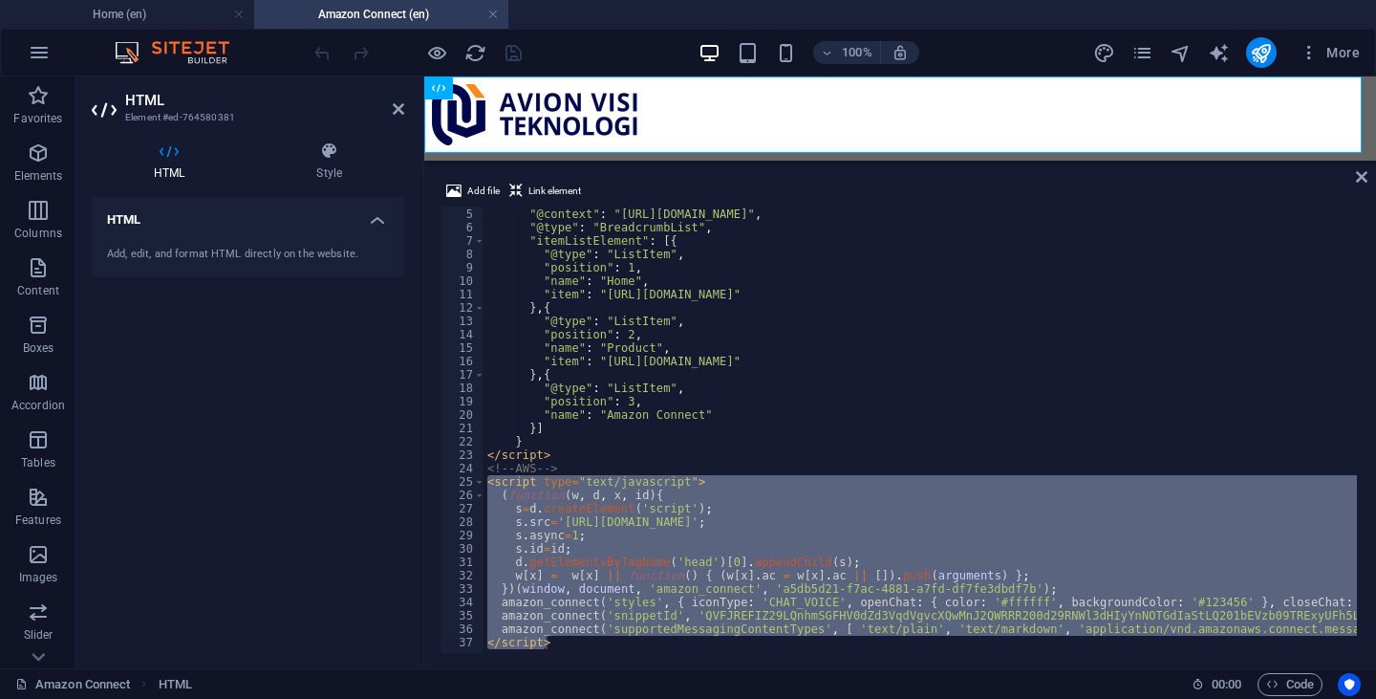
click at [491, 17] on link at bounding box center [492, 15] width 11 height 18
